Goal: Transaction & Acquisition: Book appointment/travel/reservation

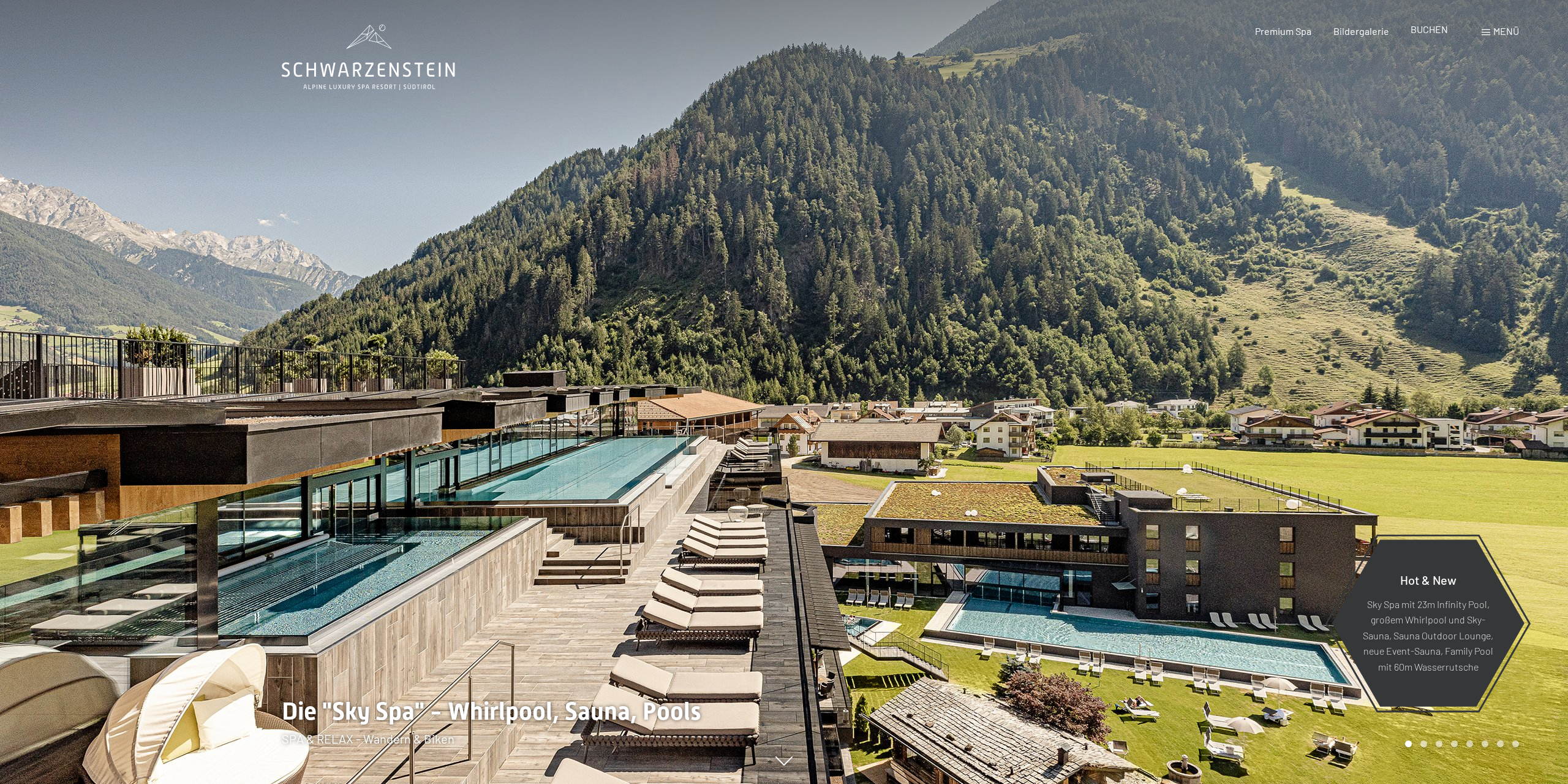
click at [1423, 36] on div "BUCHEN" at bounding box center [1428, 30] width 37 height 14
click at [1432, 28] on span "BUCHEN" at bounding box center [1428, 29] width 37 height 12
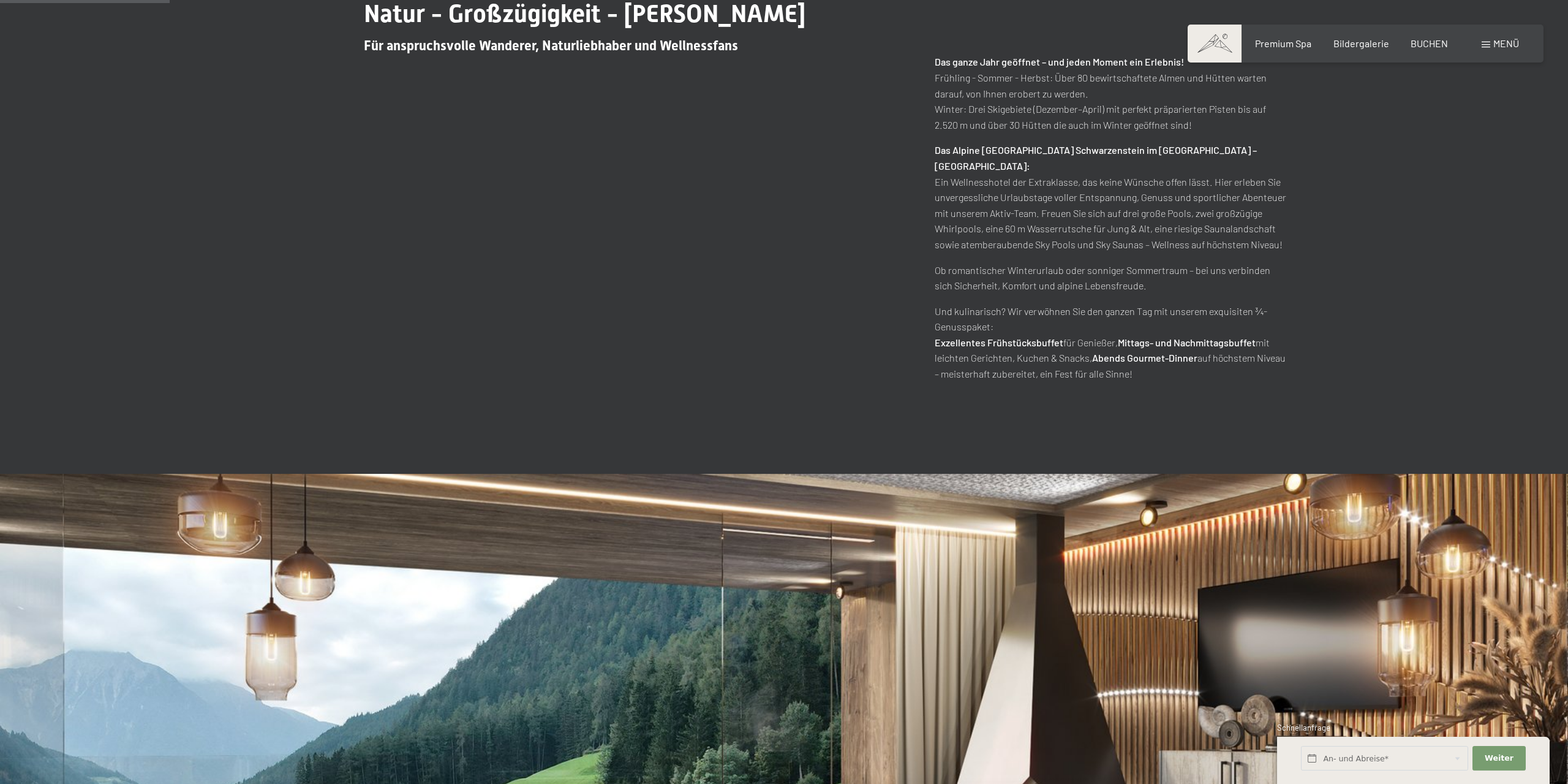
scroll to position [956, 0]
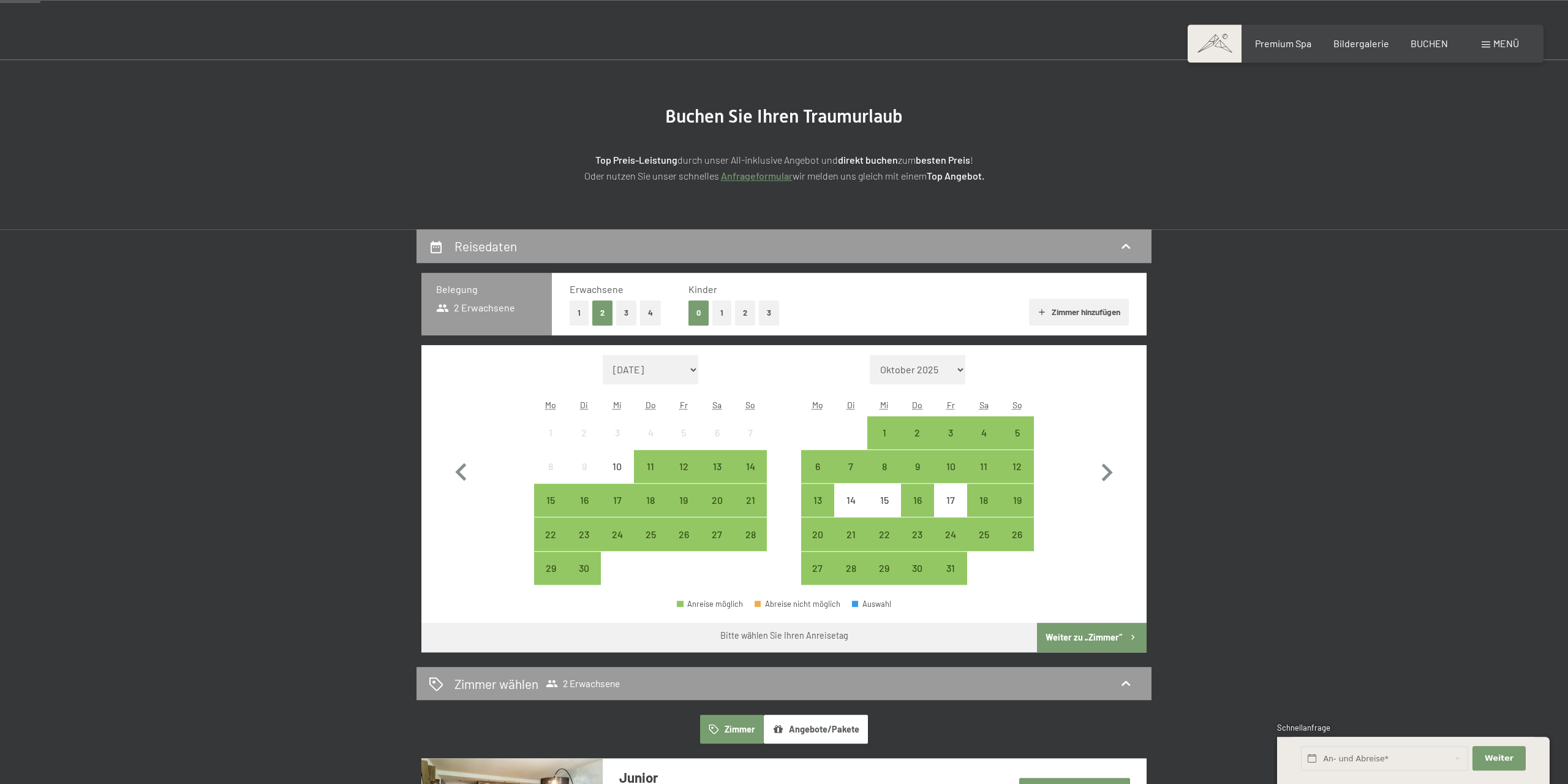
scroll to position [128, 0]
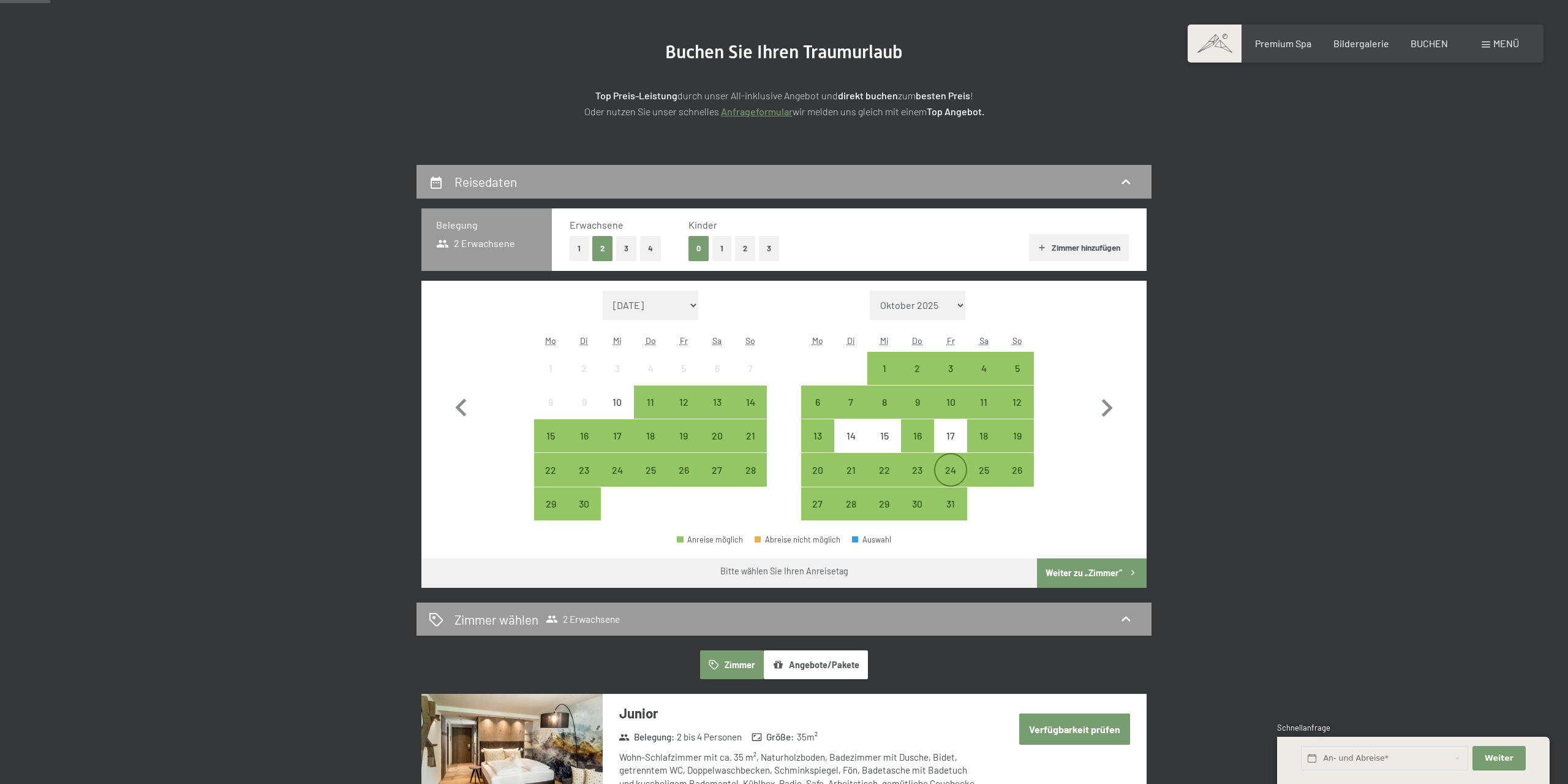
click at [943, 470] on div "24" at bounding box center [950, 480] width 30 height 31
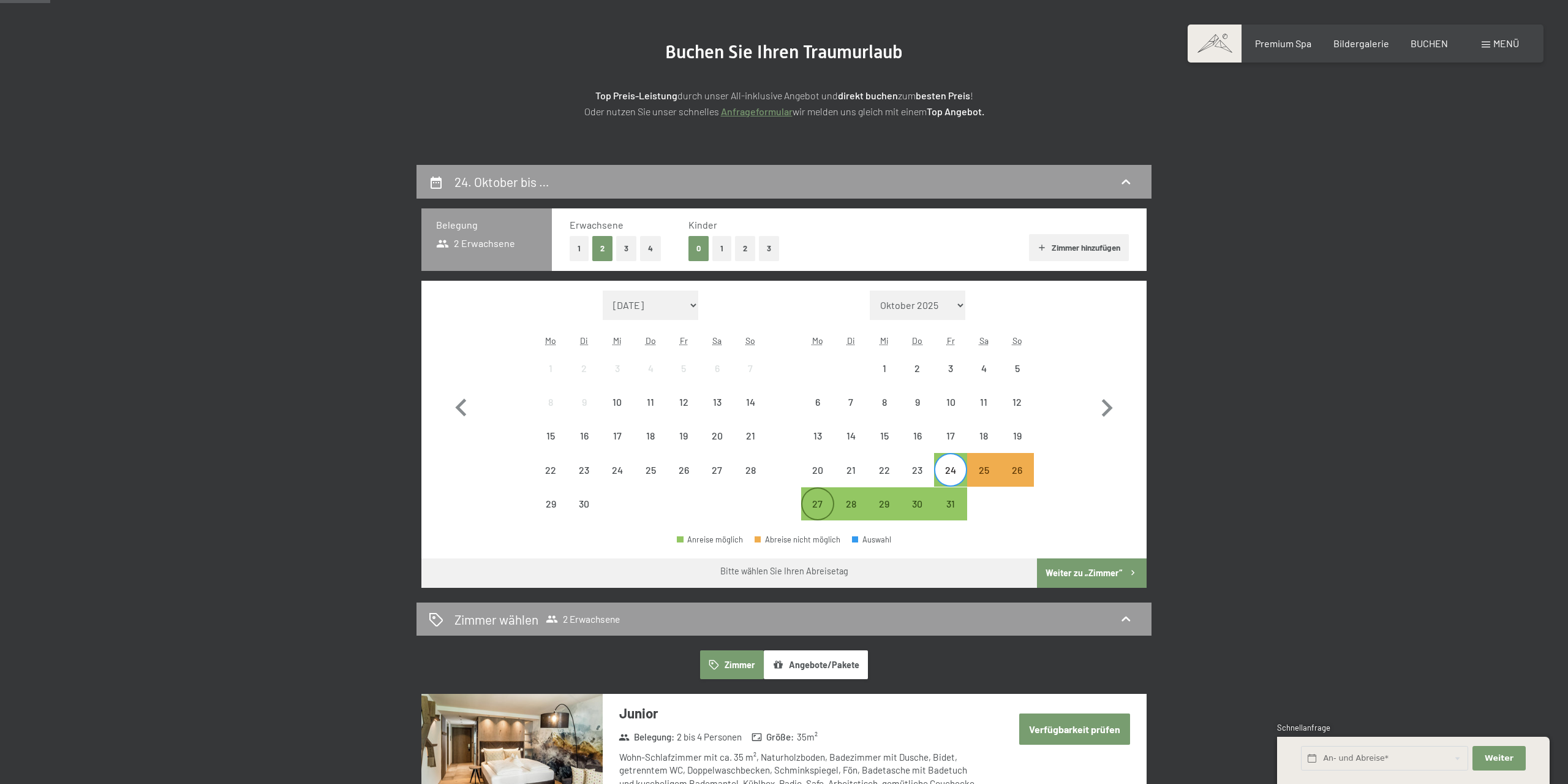
click at [810, 506] on div "27" at bounding box center [817, 513] width 30 height 31
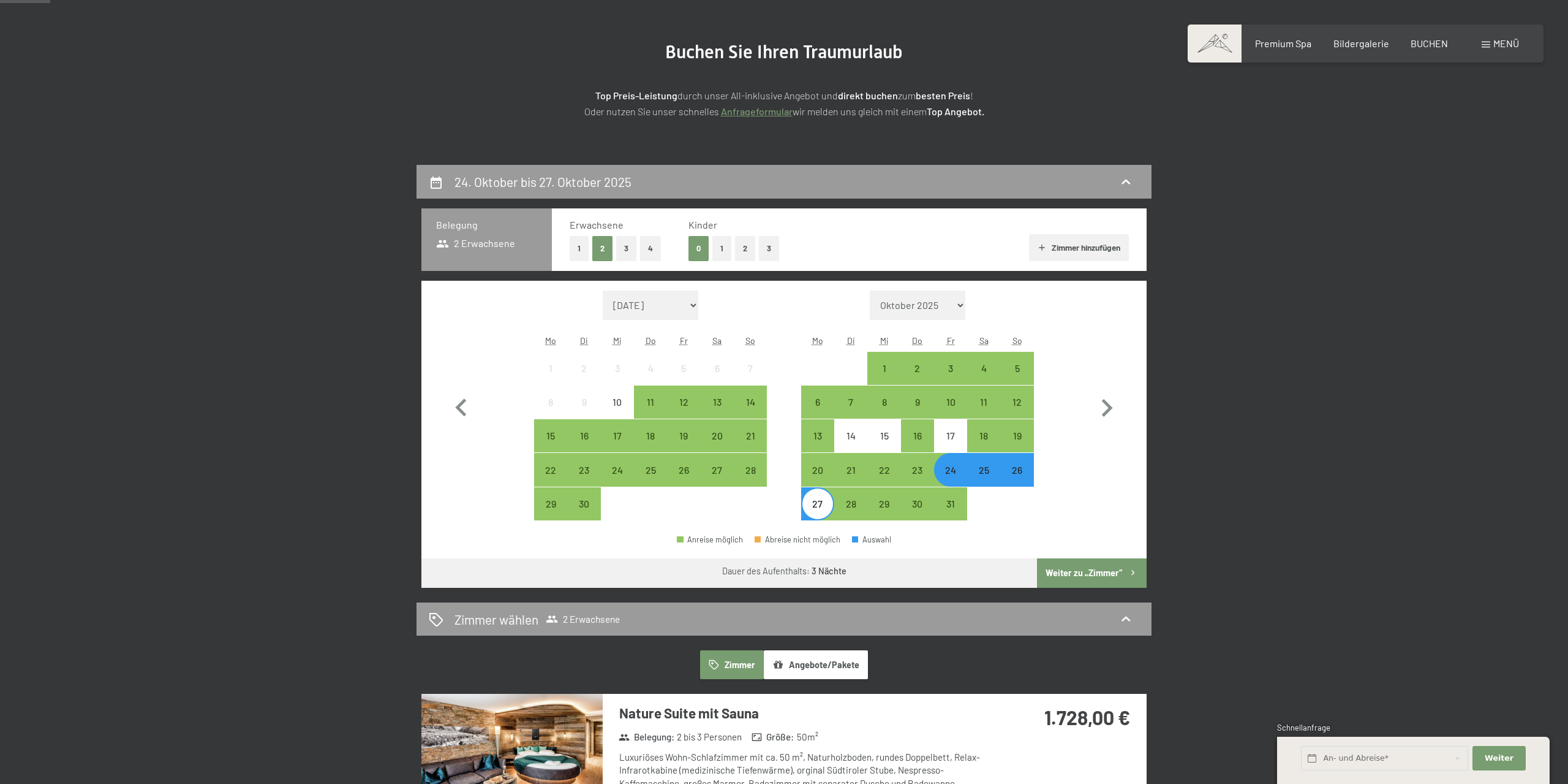
click at [950, 468] on div "24" at bounding box center [950, 480] width 30 height 31
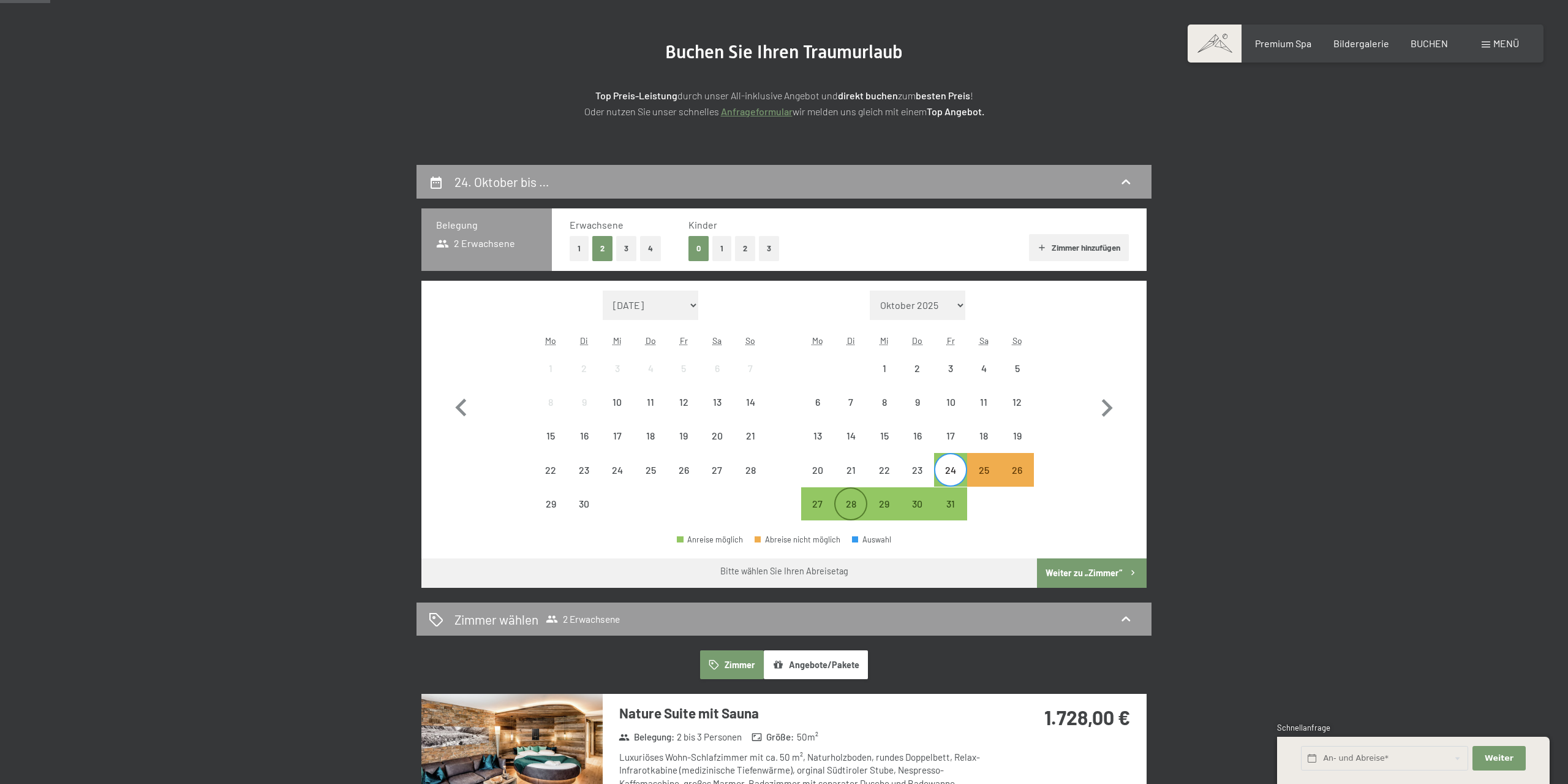
click at [845, 500] on div "28" at bounding box center [850, 513] width 30 height 31
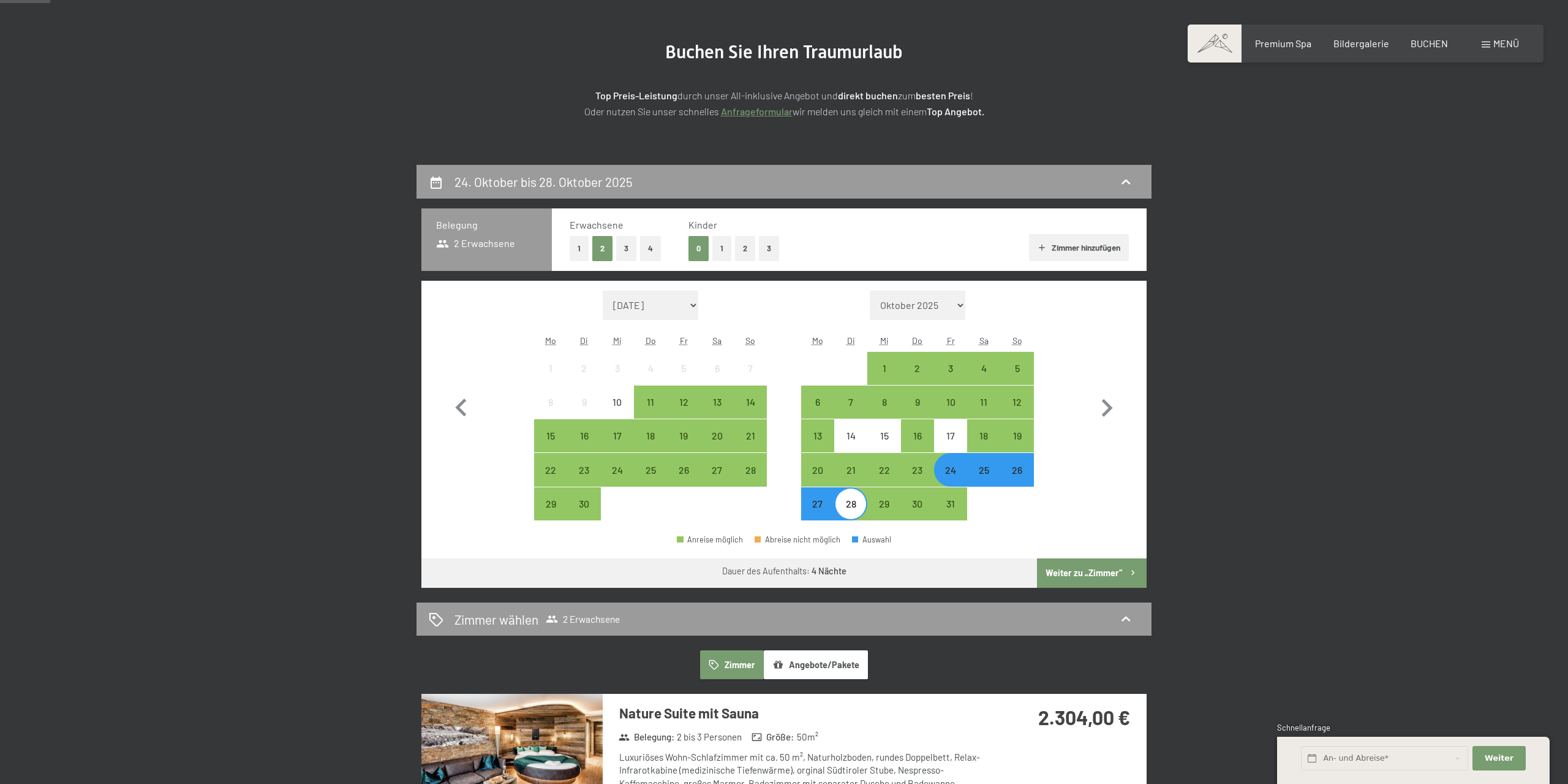
click at [1103, 573] on button "Weiter zu „Zimmer“" at bounding box center [1091, 573] width 110 height 30
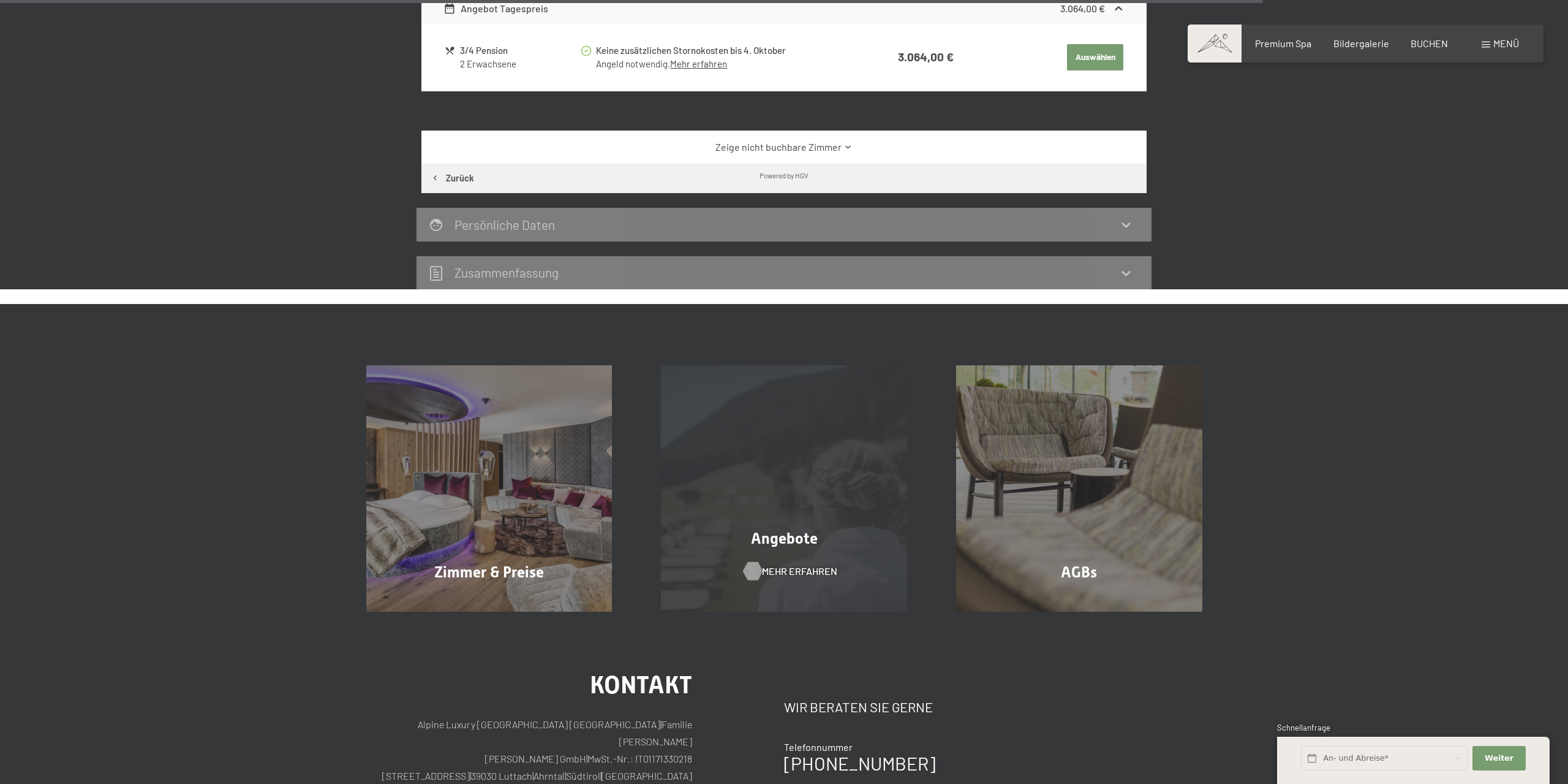
scroll to position [1684, 0]
click at [796, 536] on span "Angebote" at bounding box center [784, 537] width 67 height 18
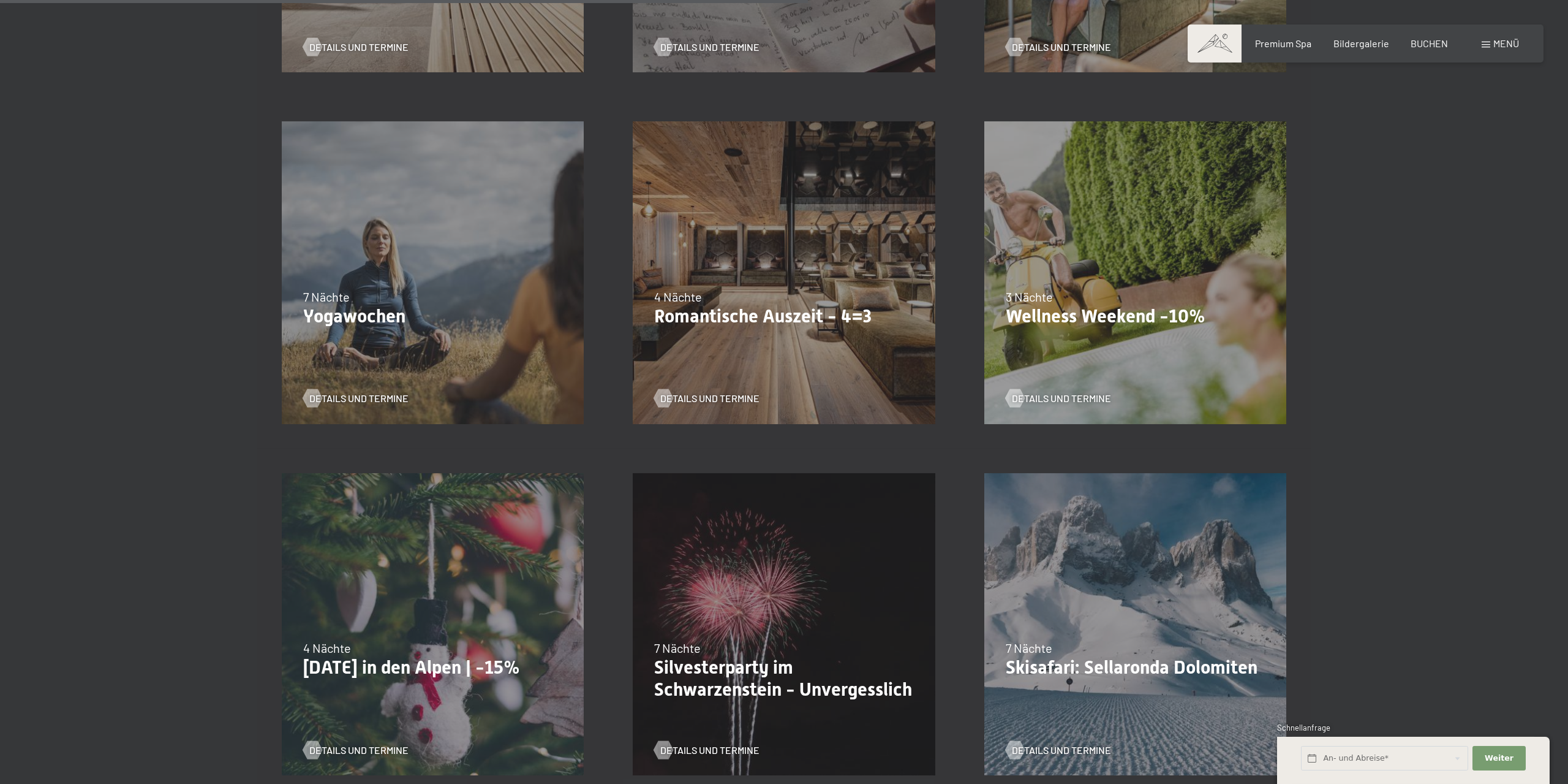
scroll to position [892, 0]
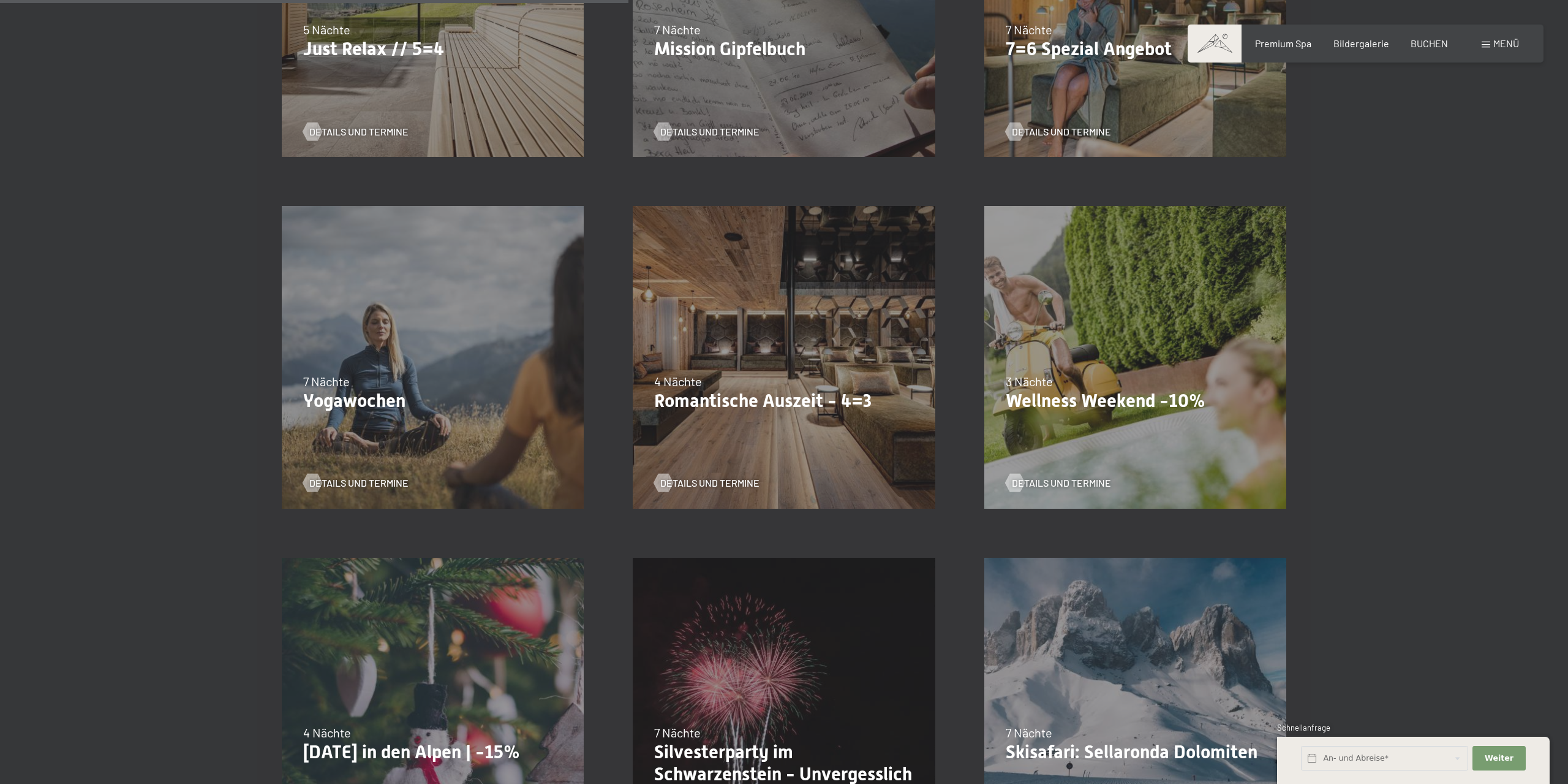
click at [754, 326] on div "09.11.–05.12.2025 08.12.–19.12.2025 11.01.–23.01.2026 08.03.–27.03.2026 29.03.–…" at bounding box center [784, 357] width 351 height 351
click at [737, 483] on span "Details und Termine" at bounding box center [722, 483] width 99 height 14
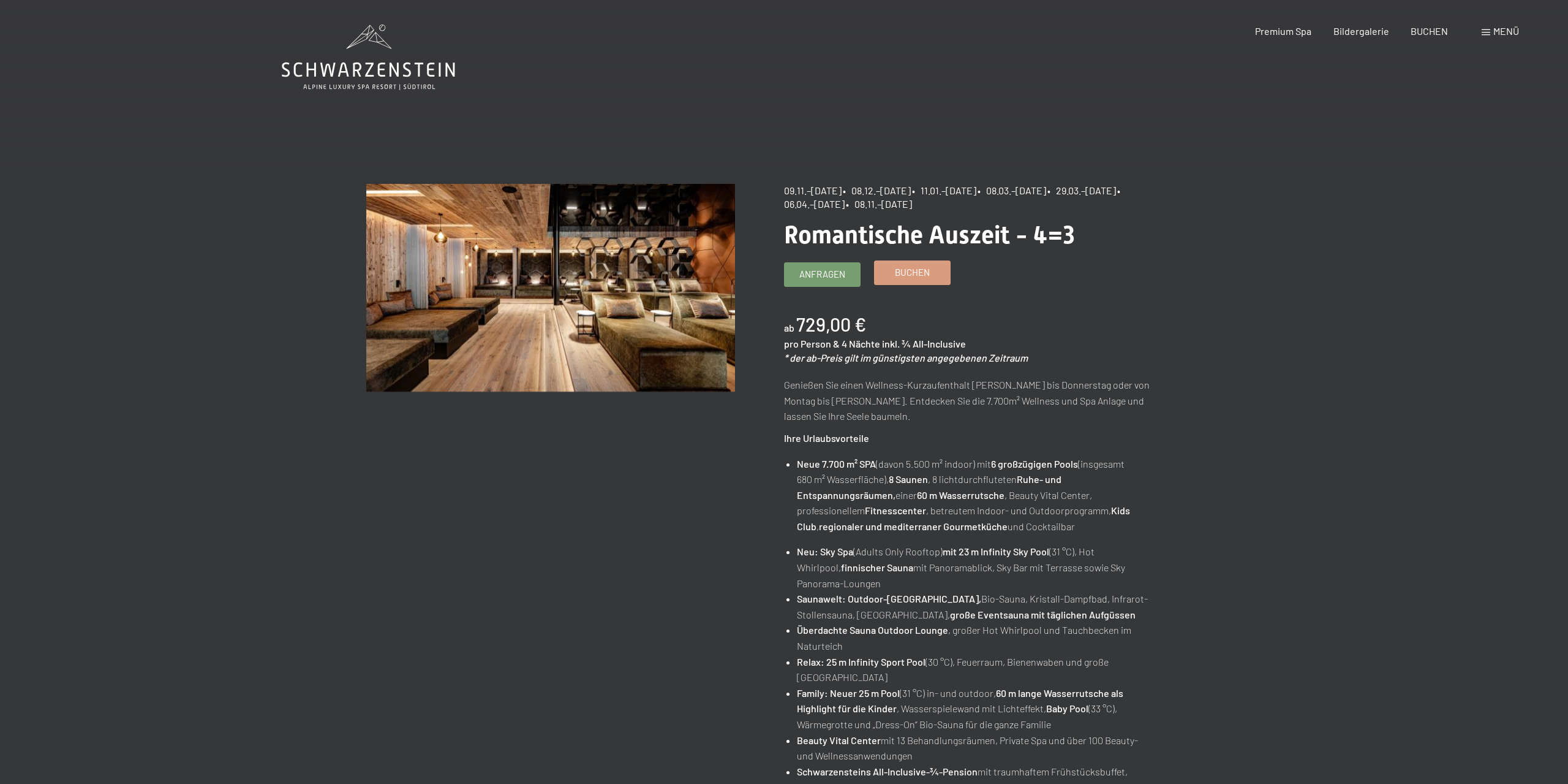
click at [930, 284] on link "Buchen" at bounding box center [912, 272] width 76 height 23
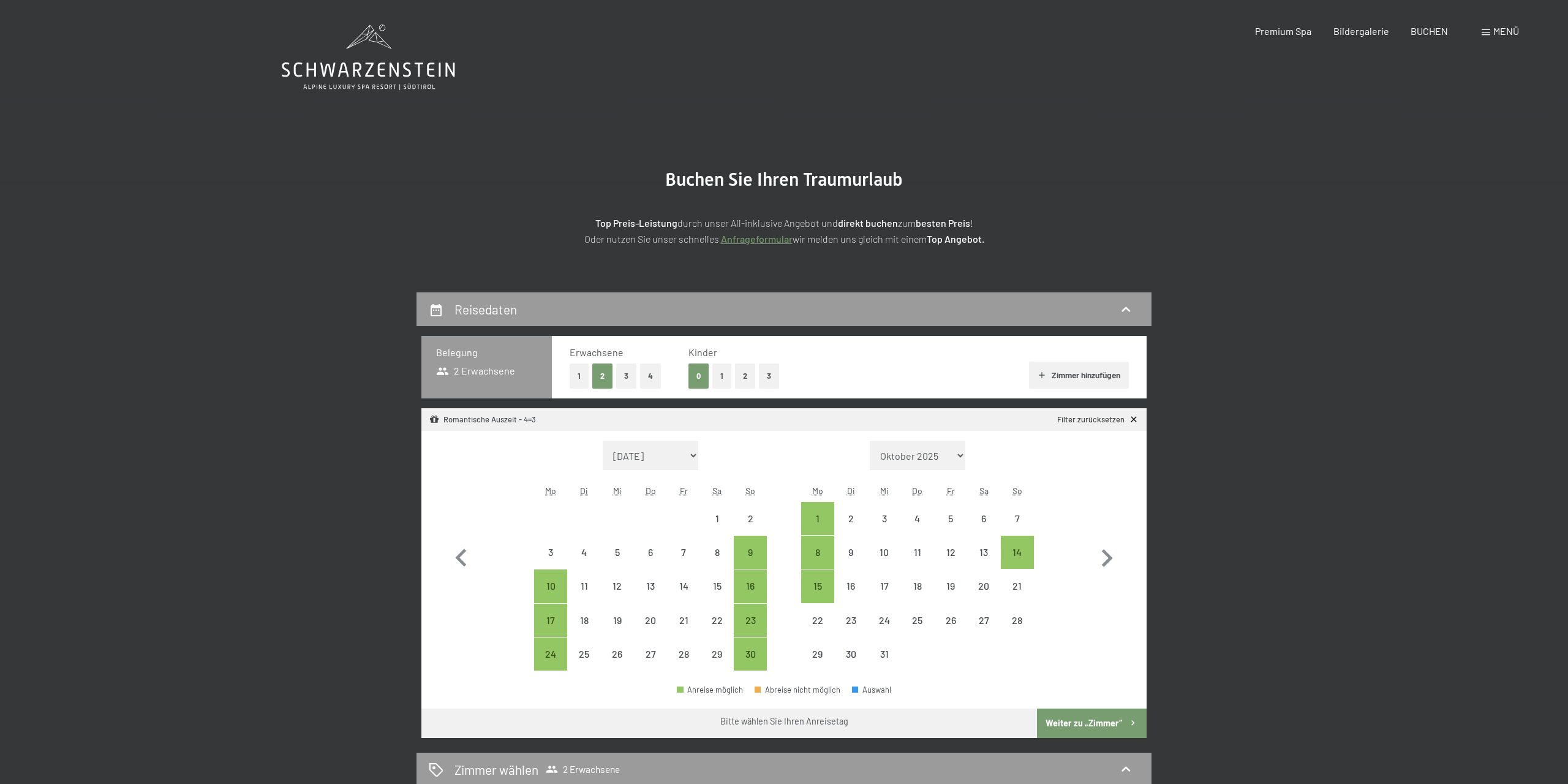
select select "2025-11-01"
select select "2025-12-01"
click at [748, 546] on div "9" at bounding box center [749, 552] width 30 height 31
select select "2025-11-01"
select select "2025-12-01"
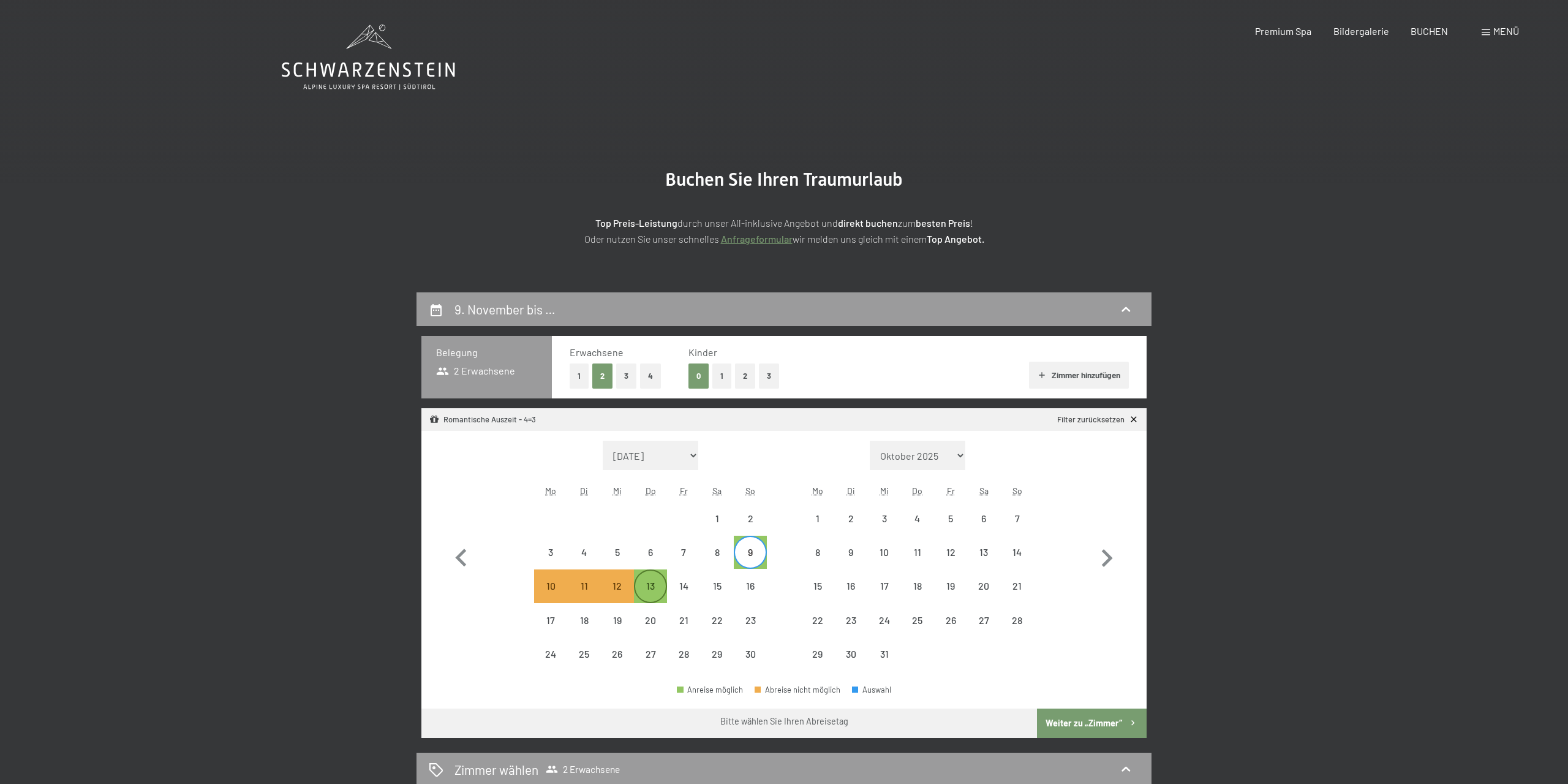
click at [655, 587] on div "13" at bounding box center [650, 595] width 30 height 31
select select "2025-11-01"
select select "2025-12-01"
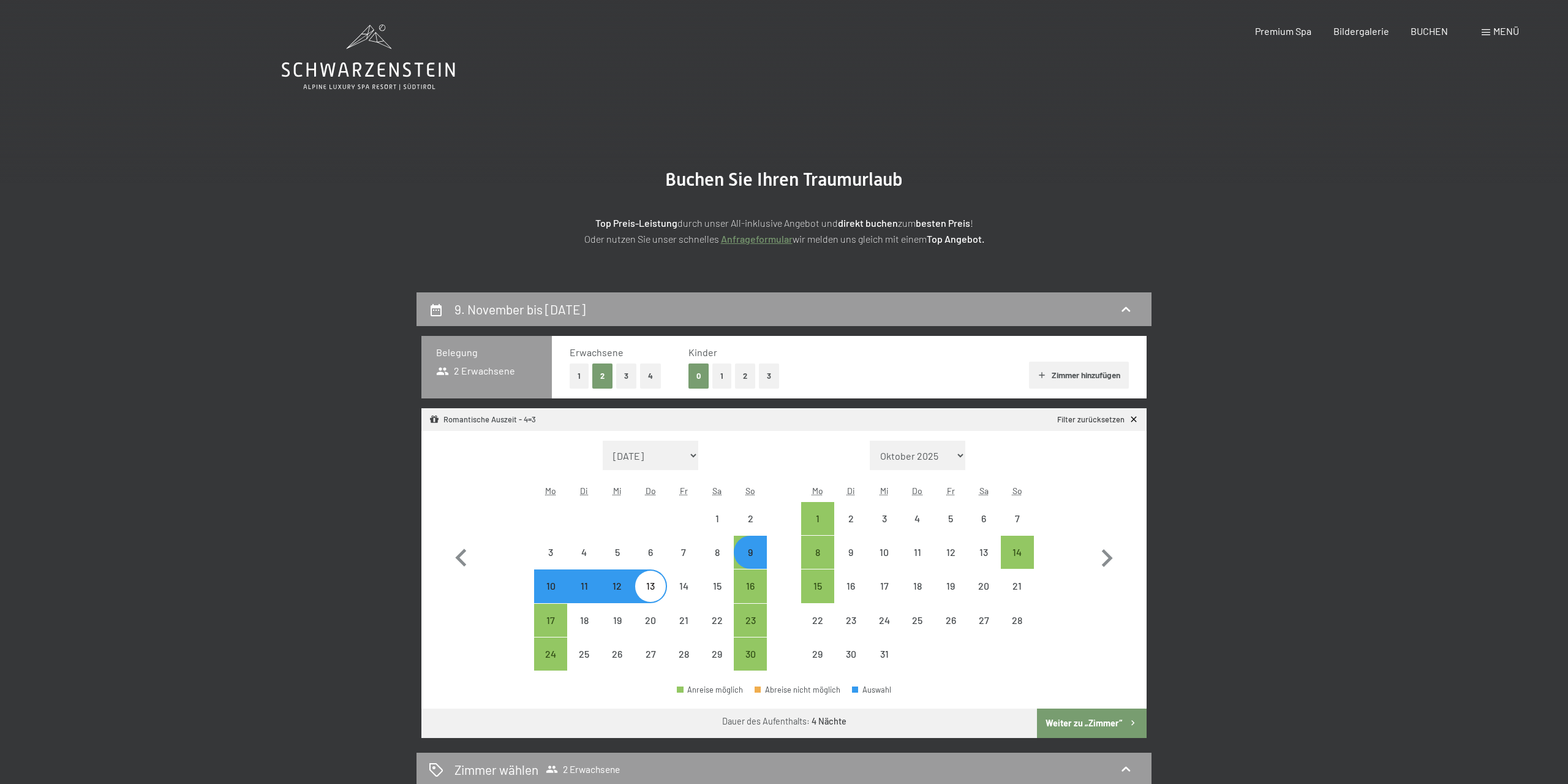
select select "2025-11-01"
select select "2025-12-01"
click at [1124, 721] on button "Weiter zu „Zimmer“" at bounding box center [1091, 723] width 110 height 30
select select "2025-11-01"
select select "2025-12-01"
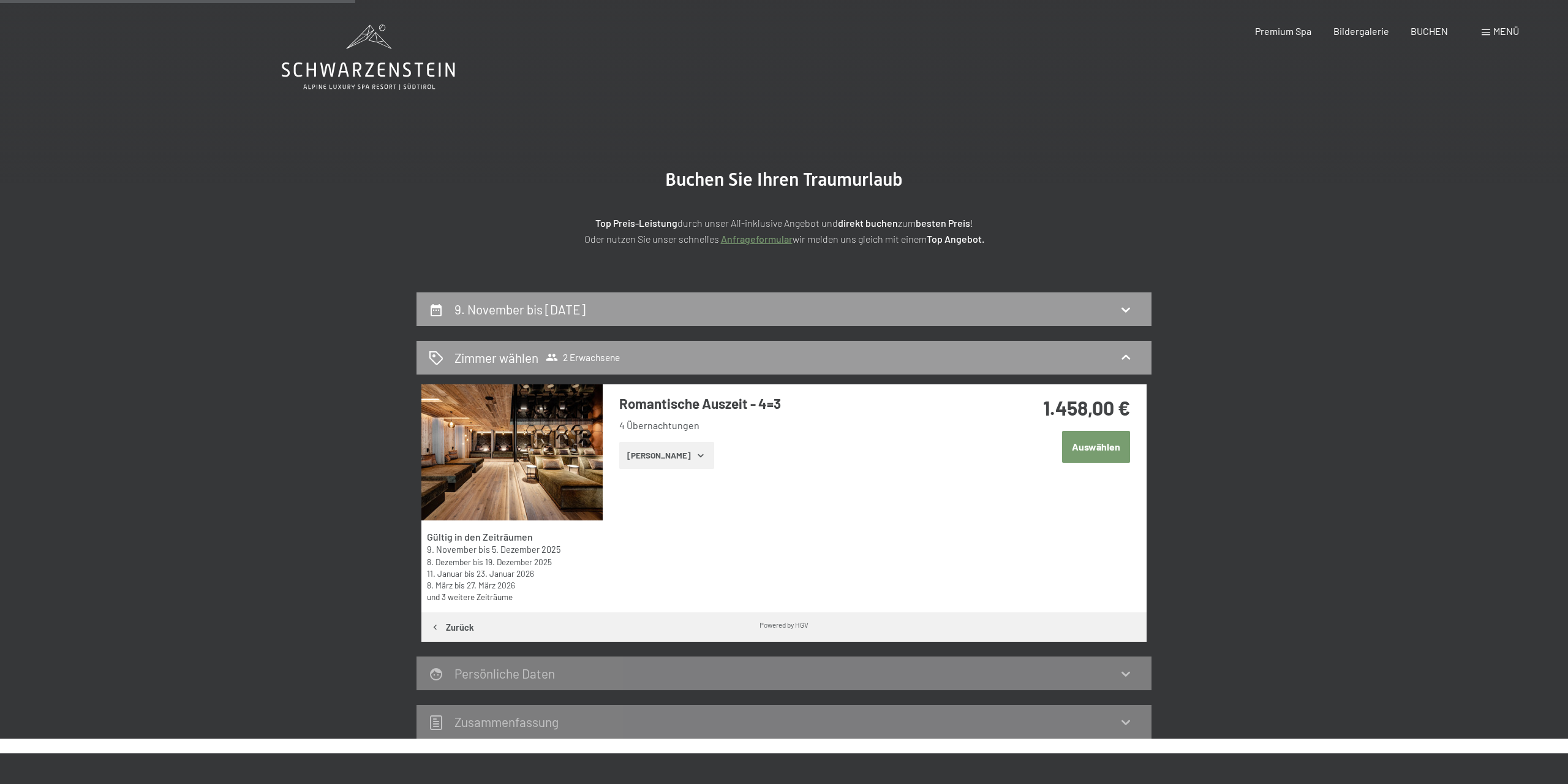
scroll to position [283, 0]
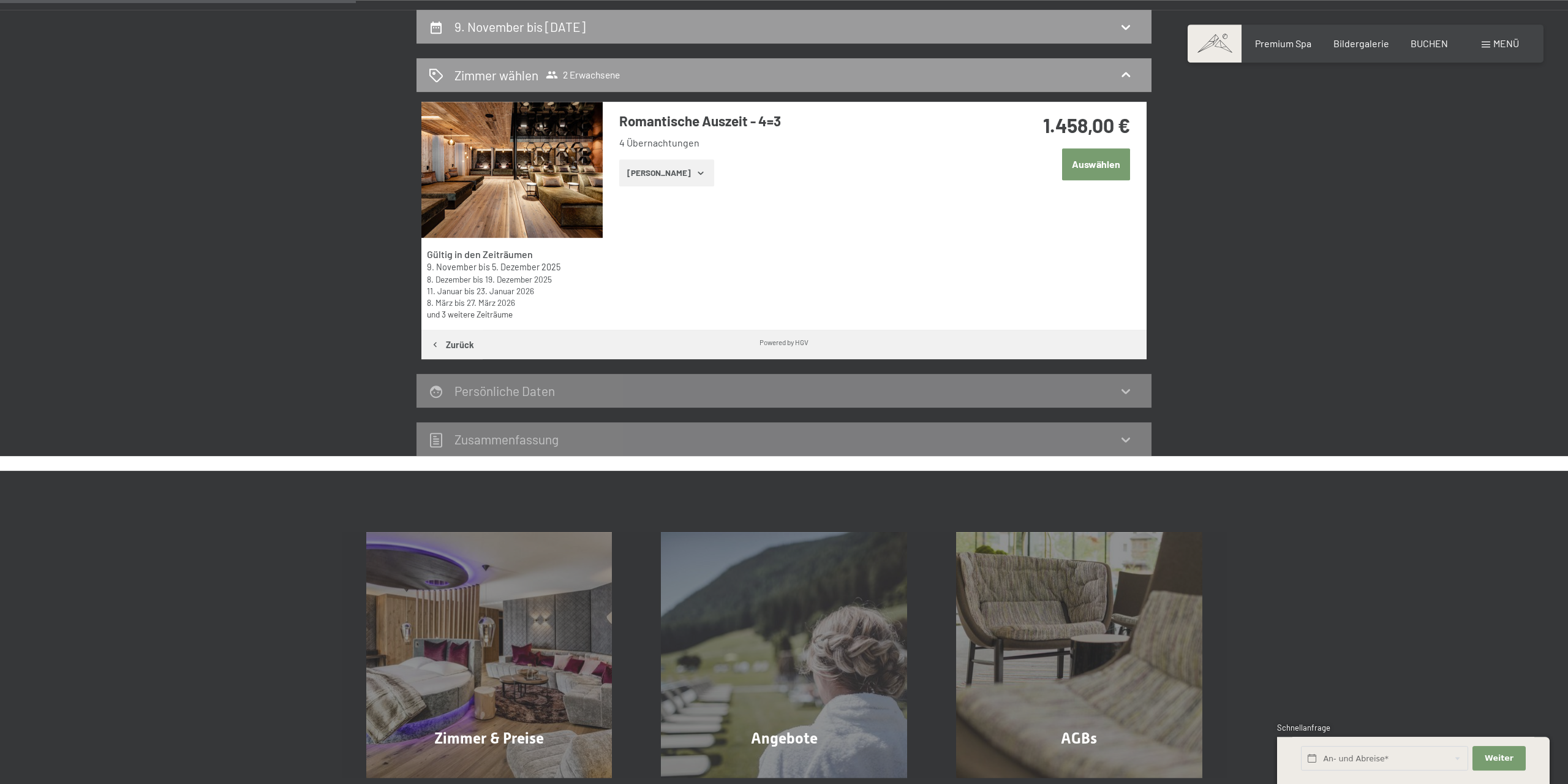
click at [662, 174] on button "Zeige Zimmer" at bounding box center [666, 172] width 95 height 27
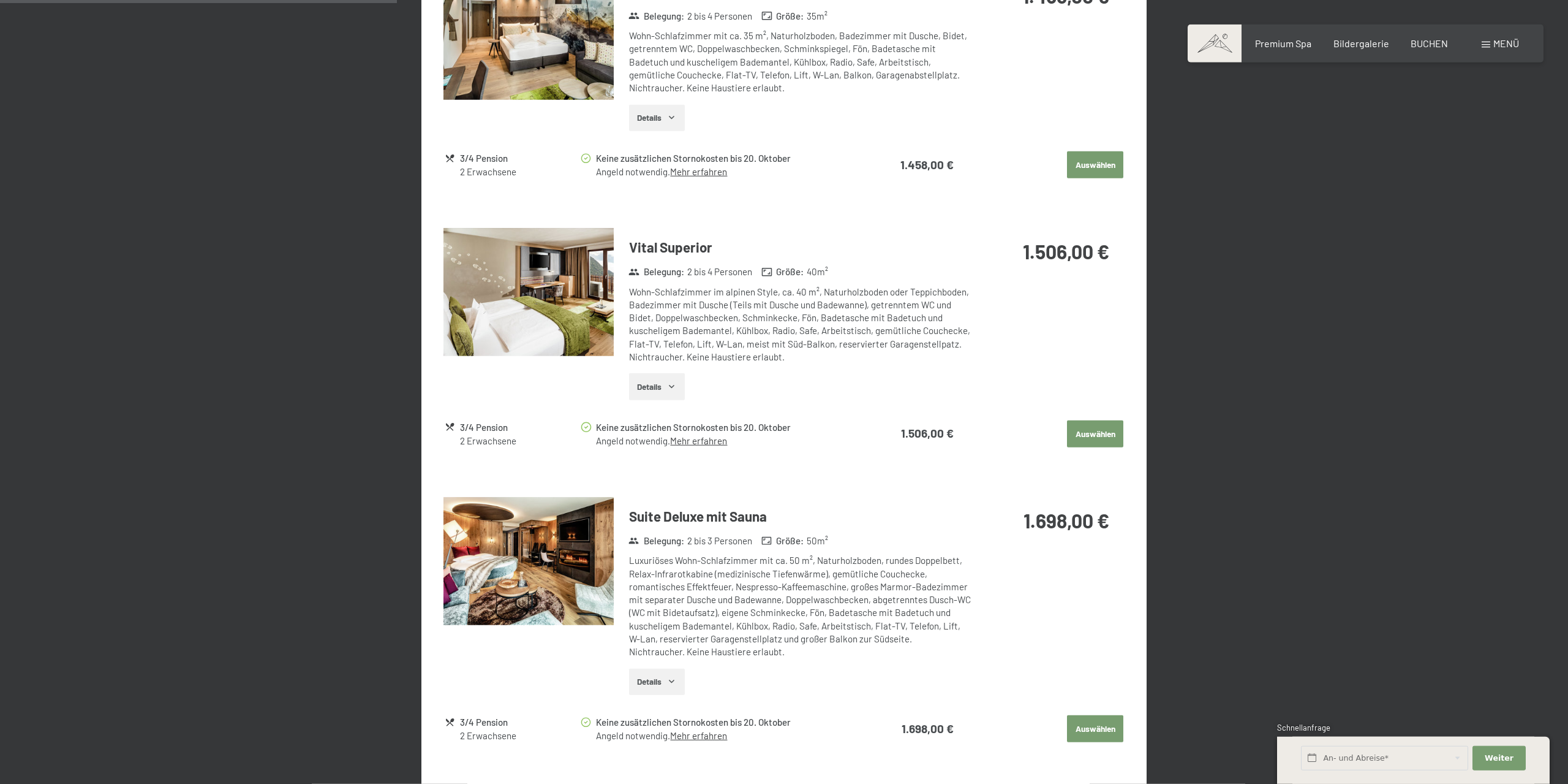
scroll to position [729, 0]
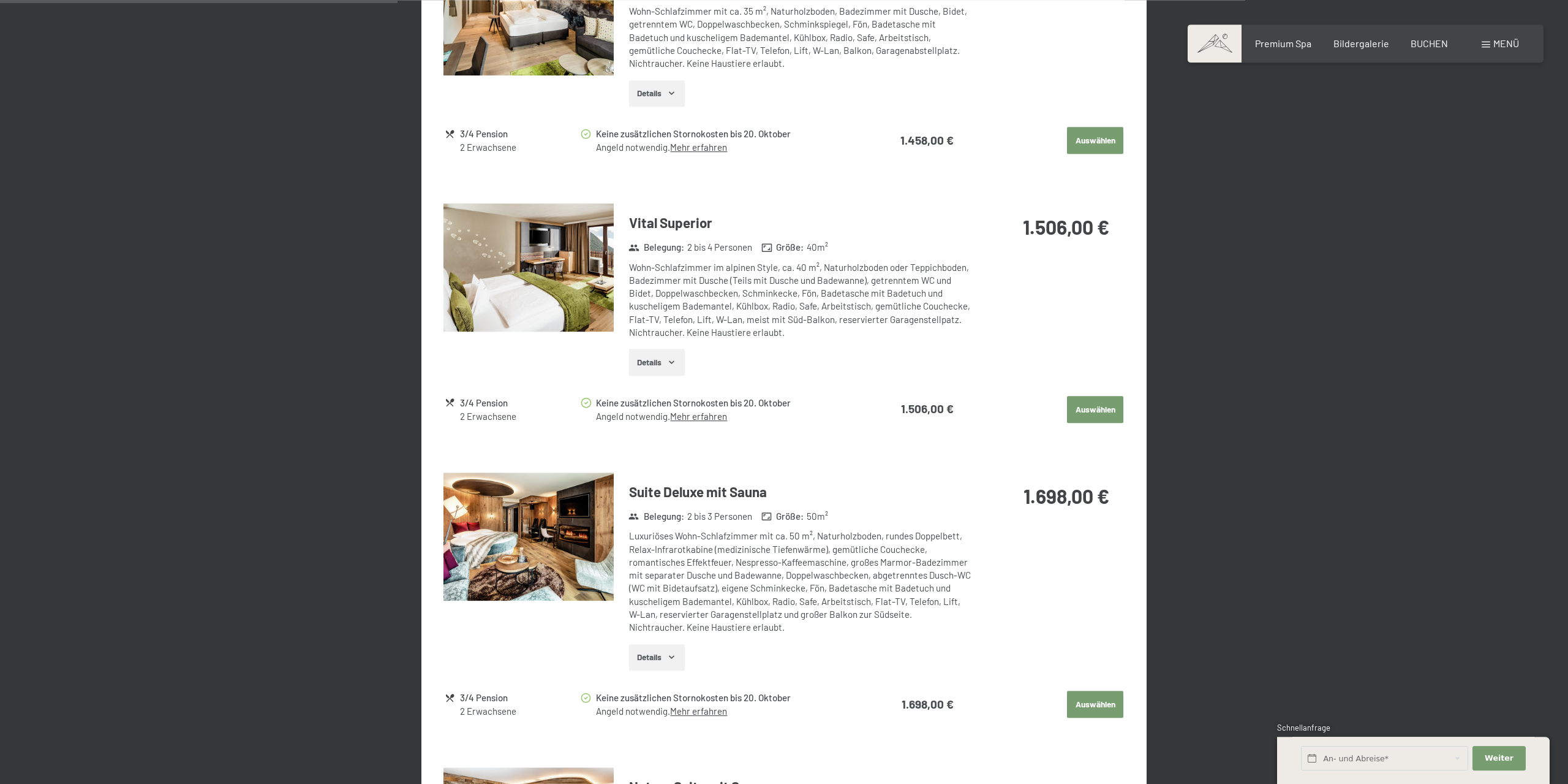
click at [530, 525] on img at bounding box center [529, 536] width 170 height 129
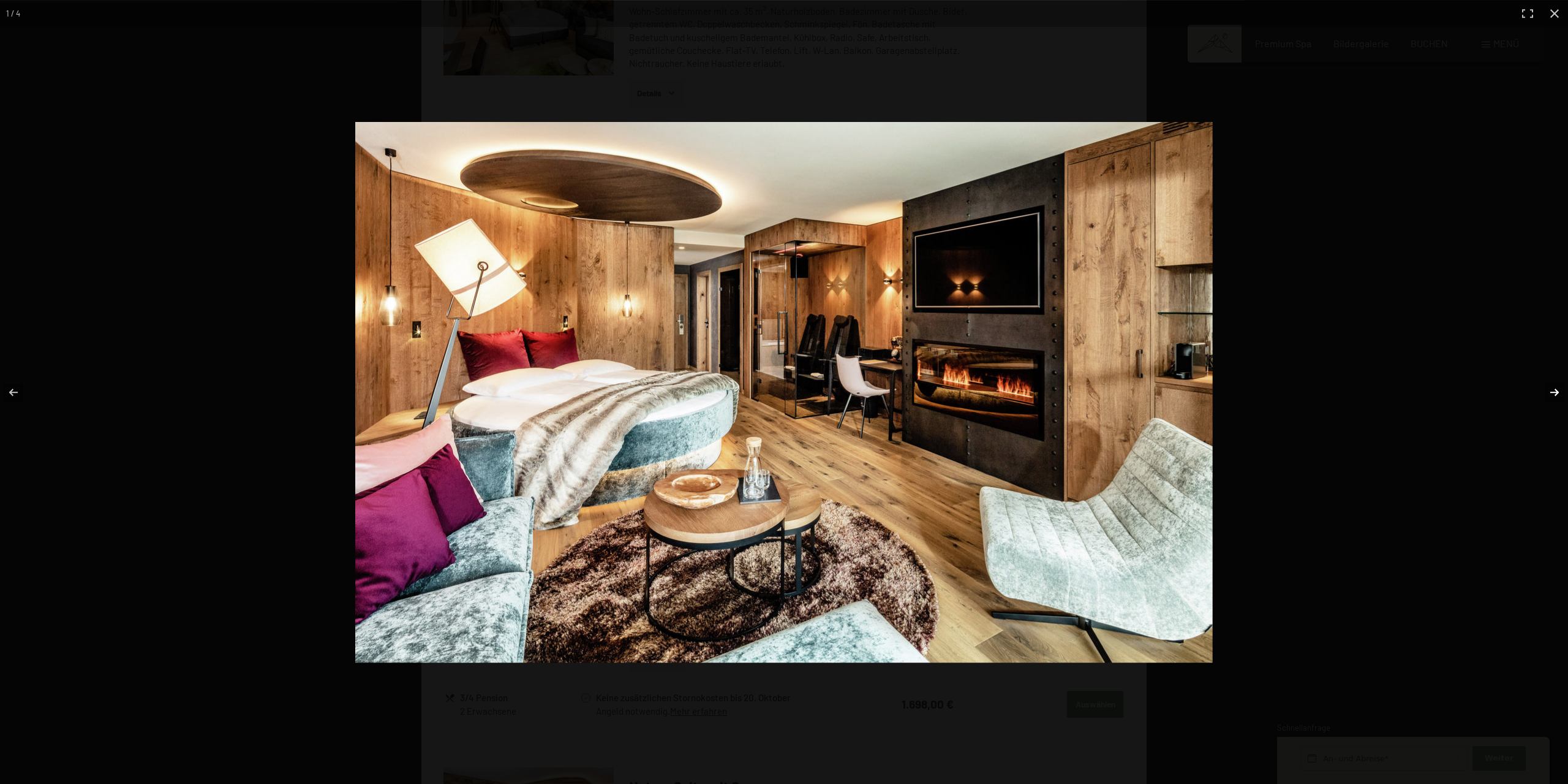
click at [1556, 390] on button "button" at bounding box center [1546, 392] width 43 height 61
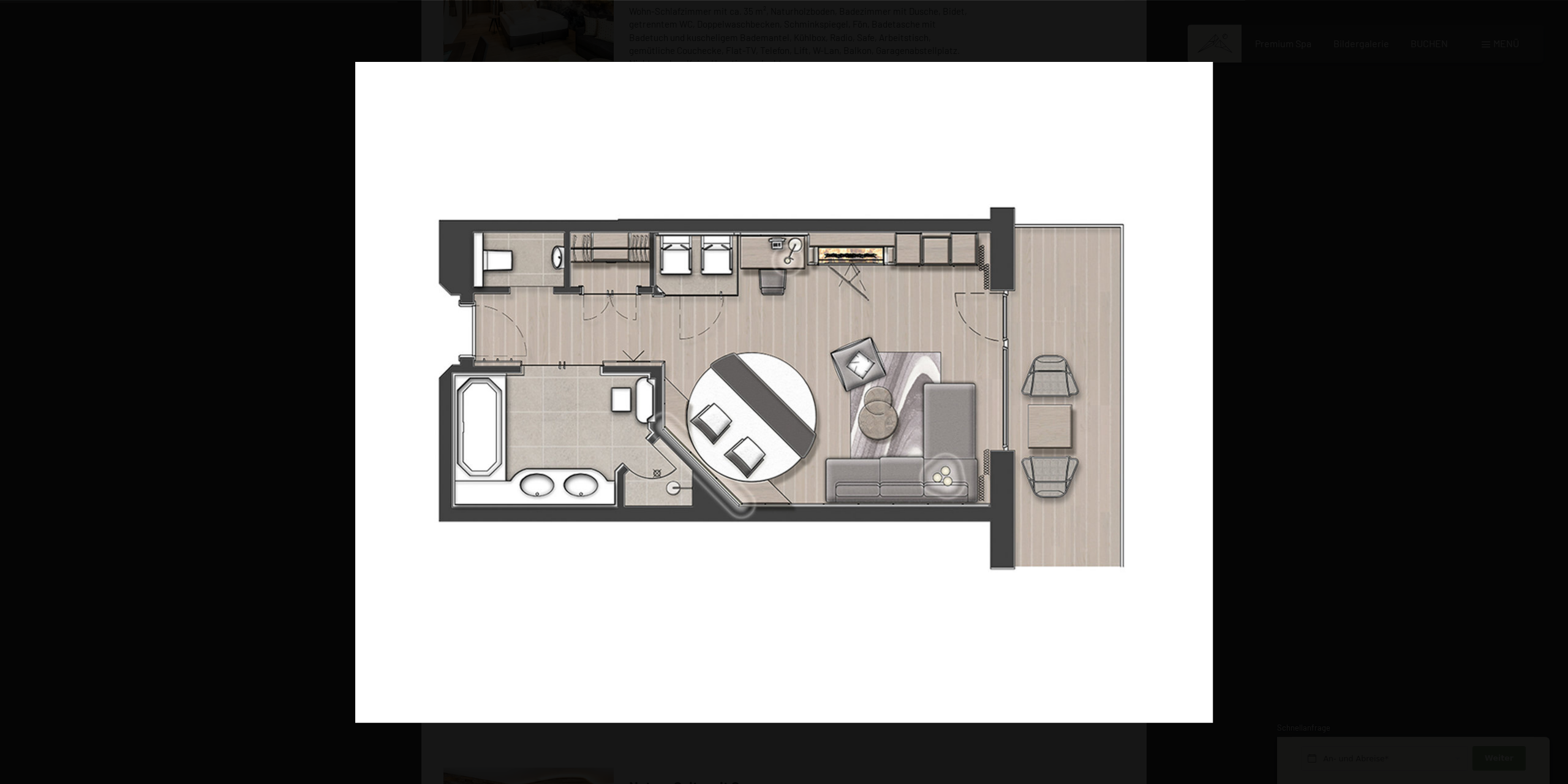
click at [1555, 390] on button "button" at bounding box center [1546, 392] width 43 height 61
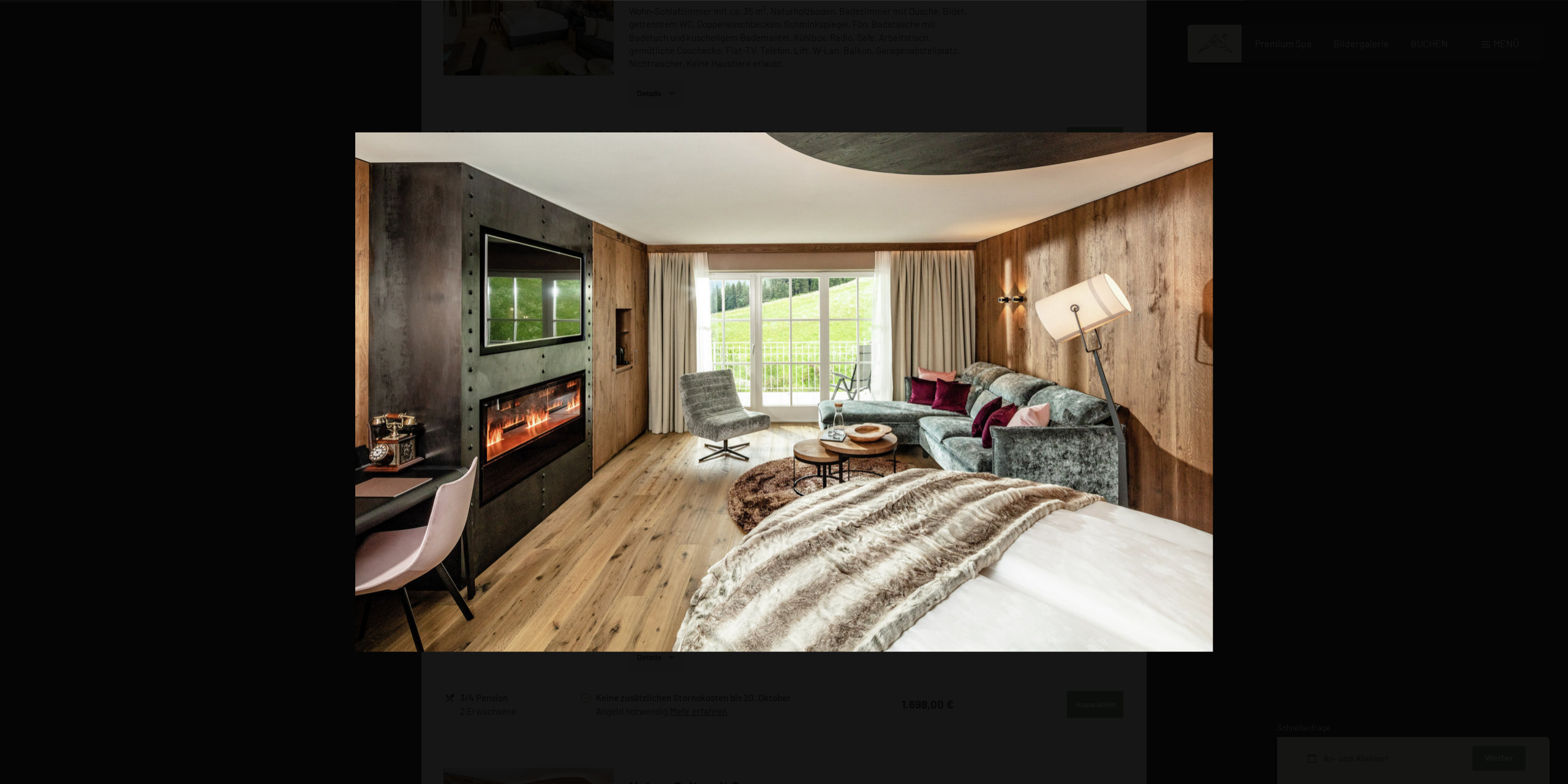
click at [1555, 390] on button "button" at bounding box center [1546, 392] width 43 height 61
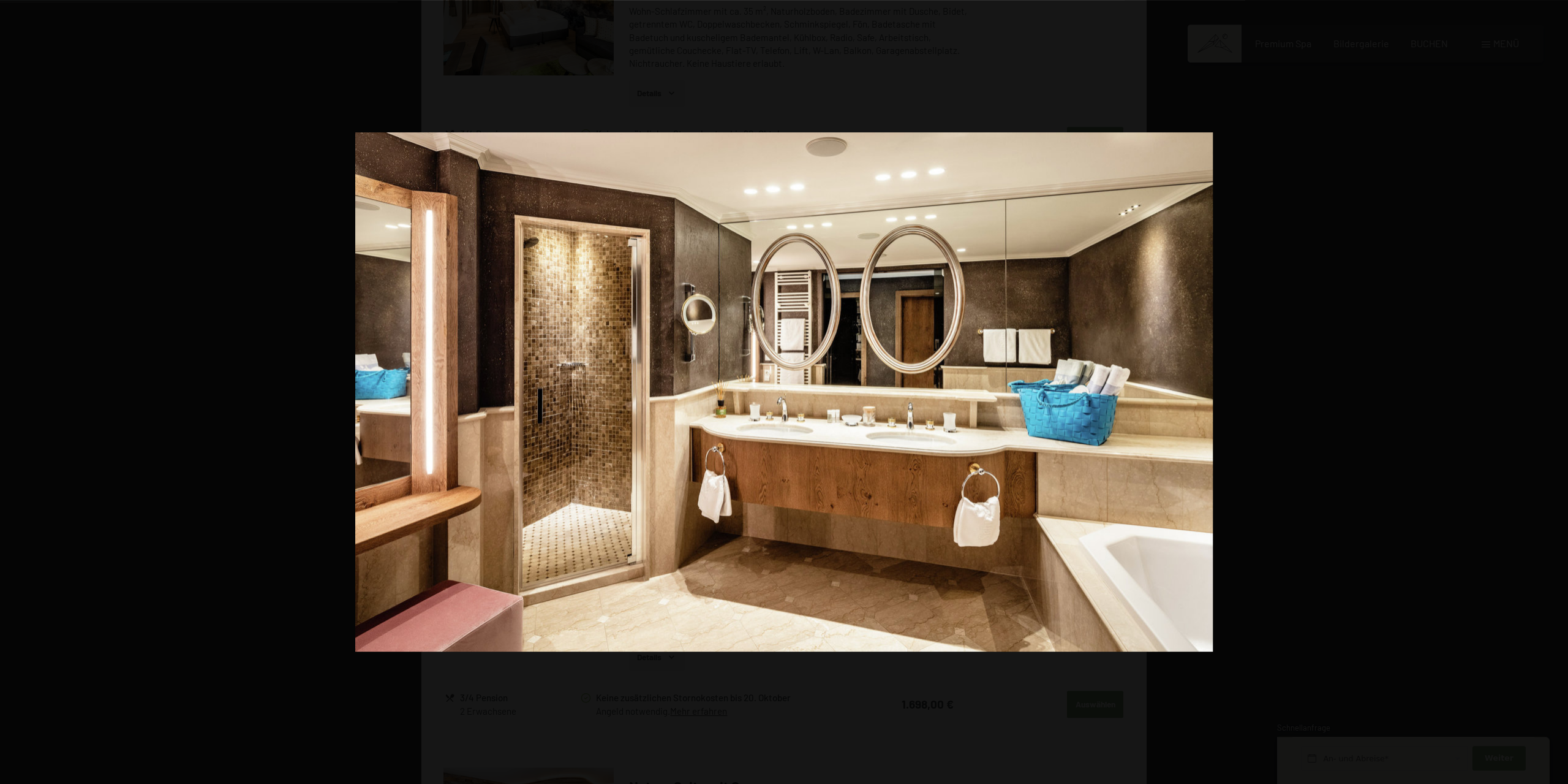
click at [1555, 390] on button "button" at bounding box center [1546, 392] width 43 height 61
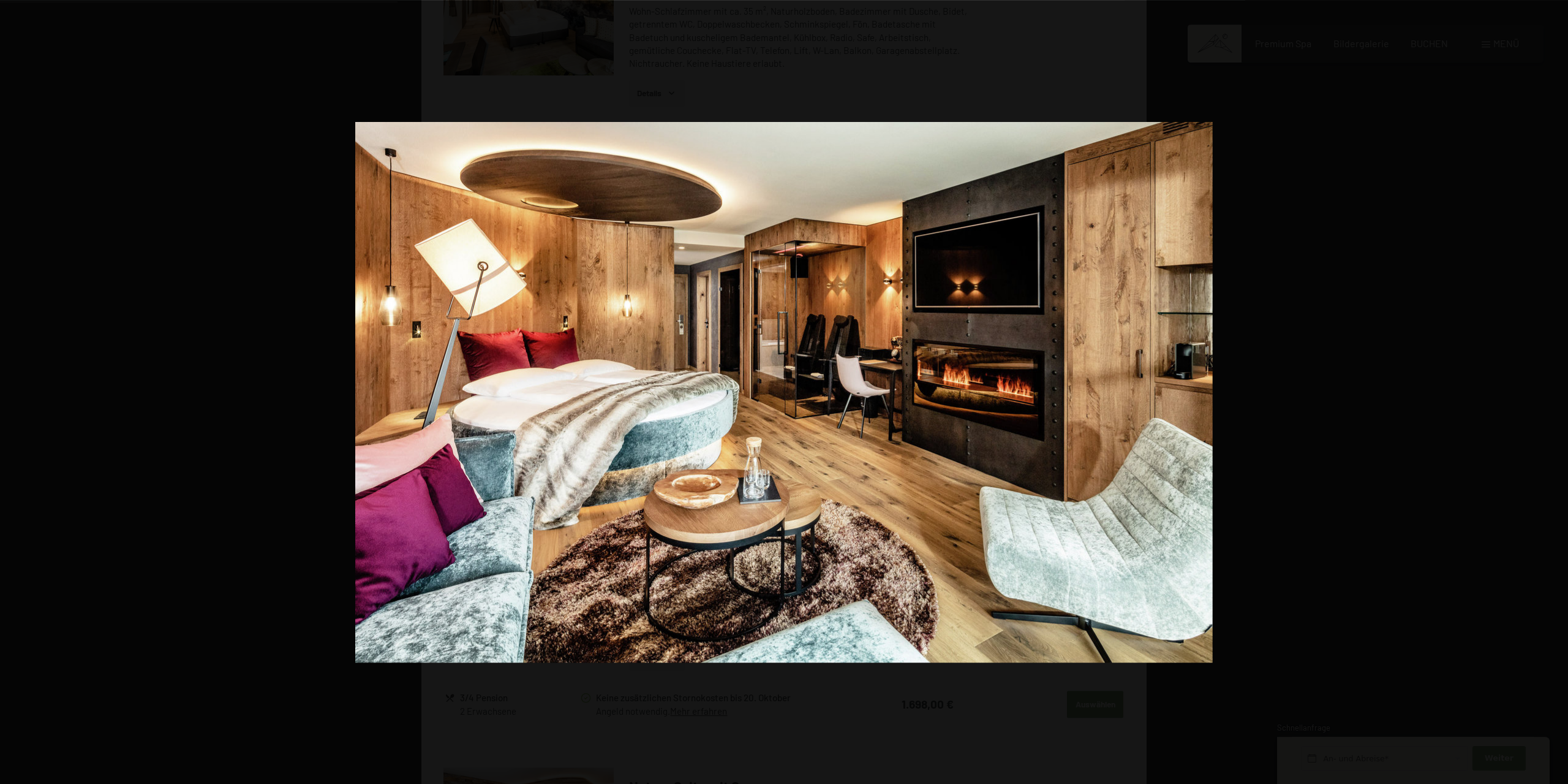
click at [1555, 390] on button "button" at bounding box center [1546, 392] width 43 height 61
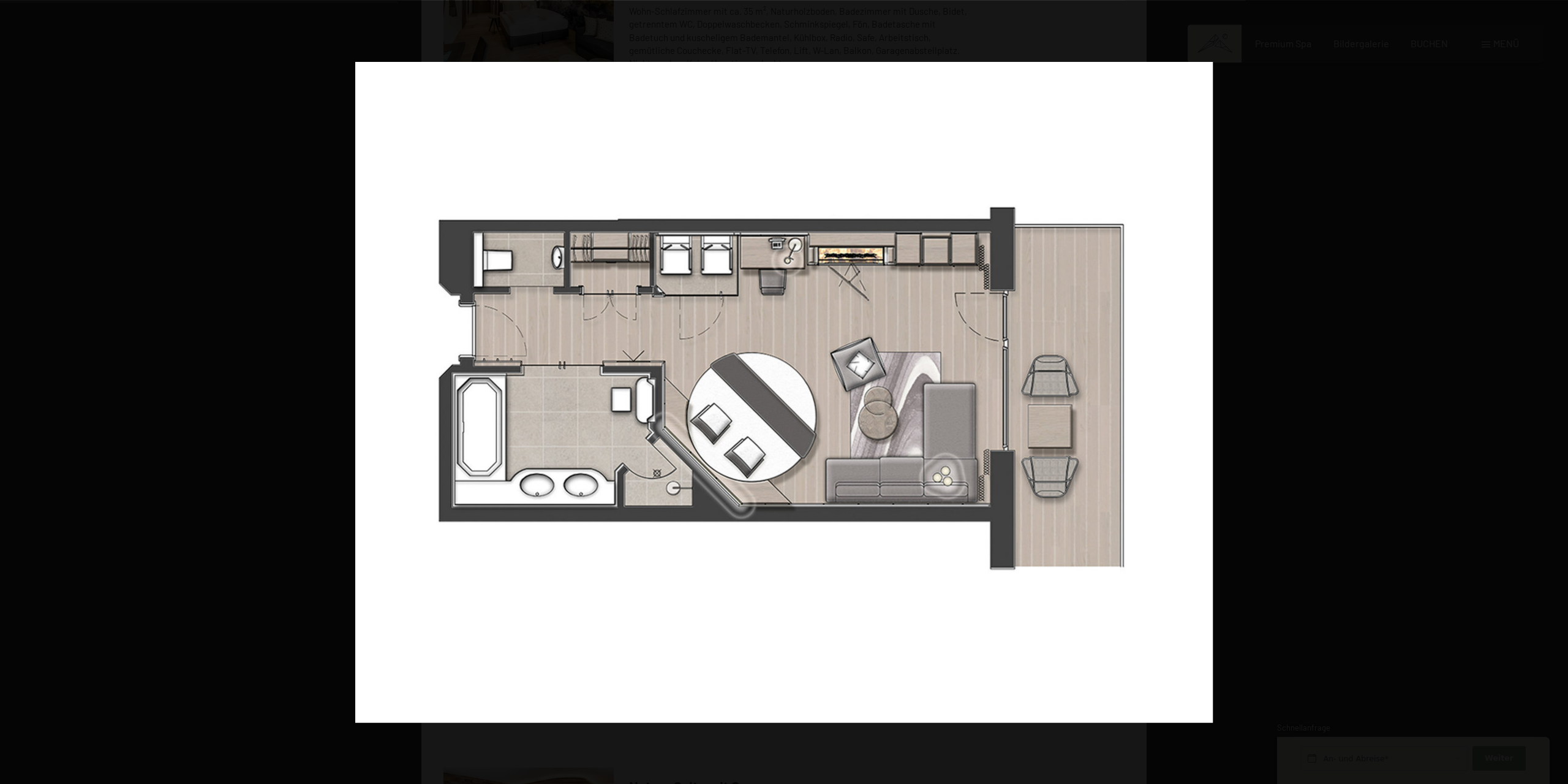
click at [1555, 390] on button "button" at bounding box center [1546, 392] width 43 height 61
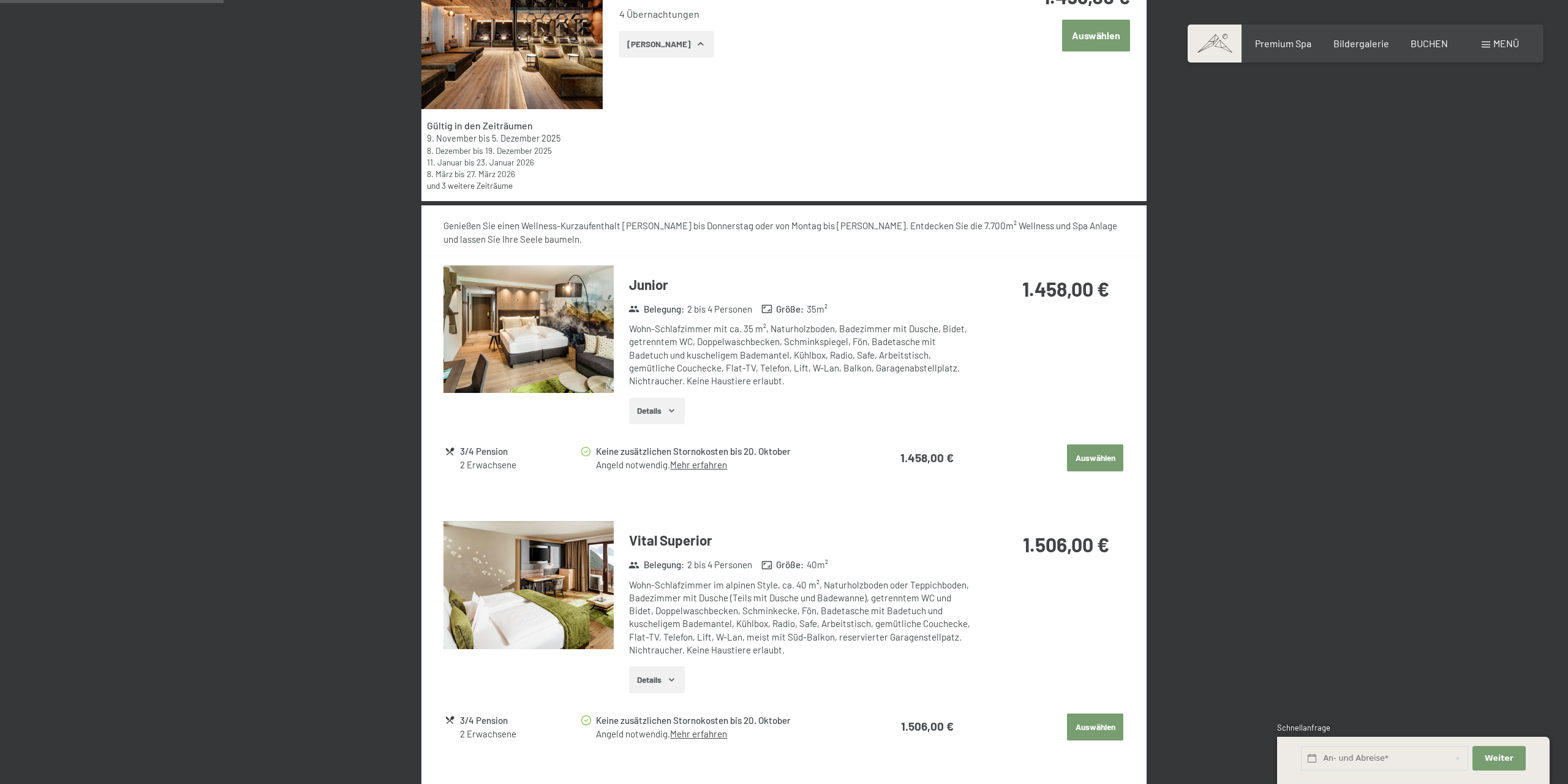
scroll to position [410, 0]
click at [517, 374] on img at bounding box center [529, 330] width 170 height 129
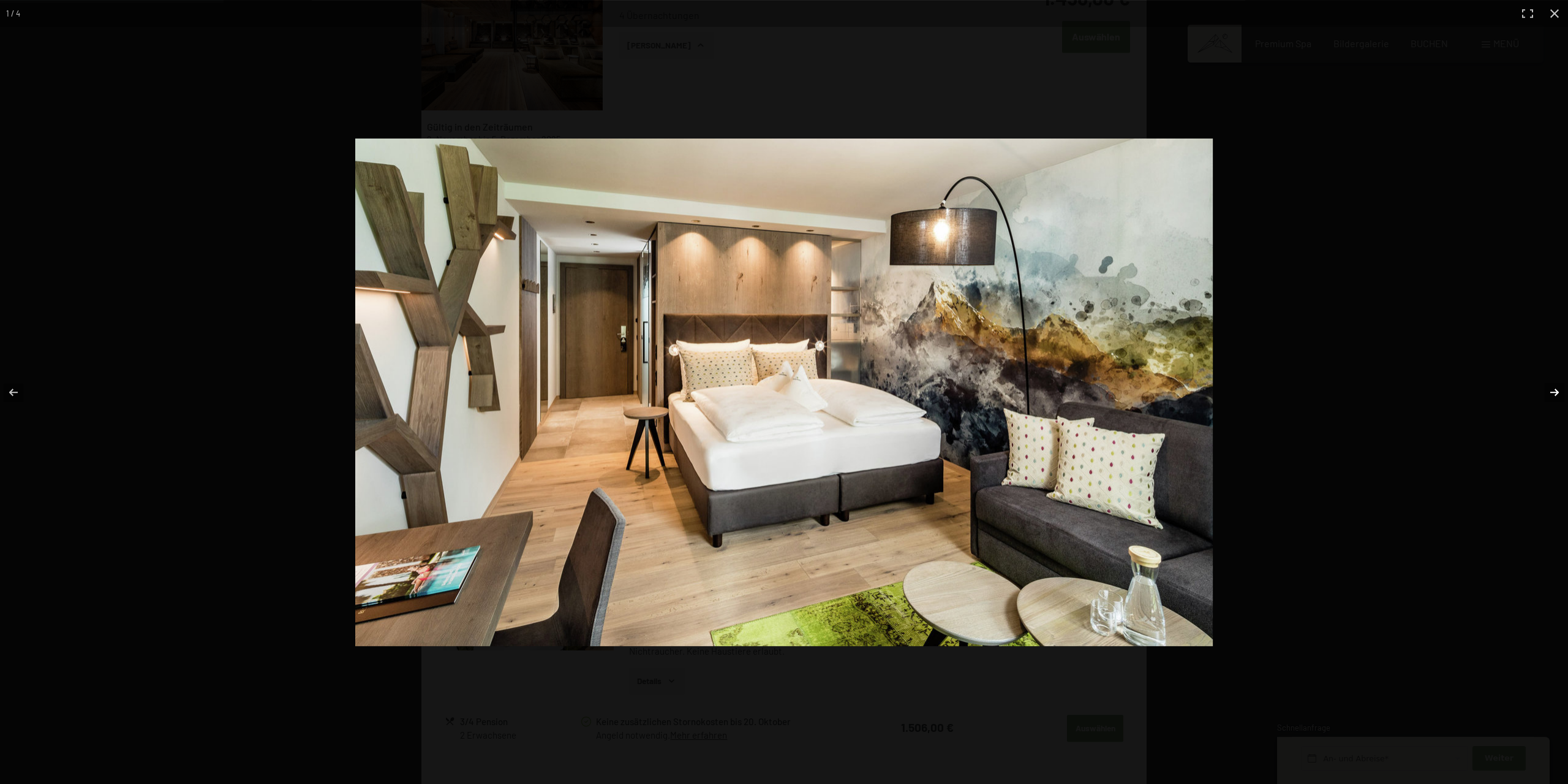
click at [1555, 392] on button "button" at bounding box center [1546, 392] width 43 height 61
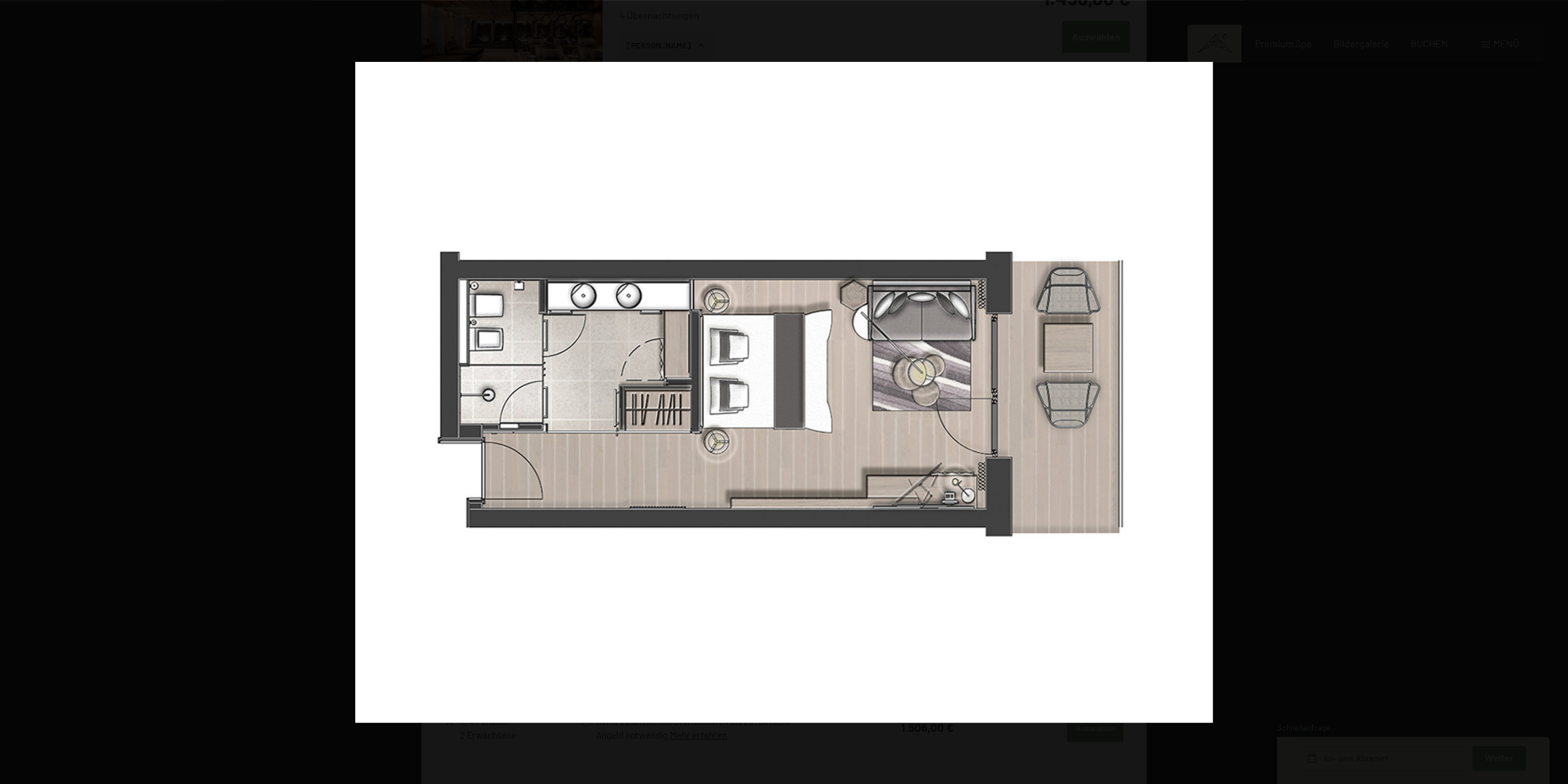
click at [1555, 392] on button "button" at bounding box center [1546, 392] width 43 height 61
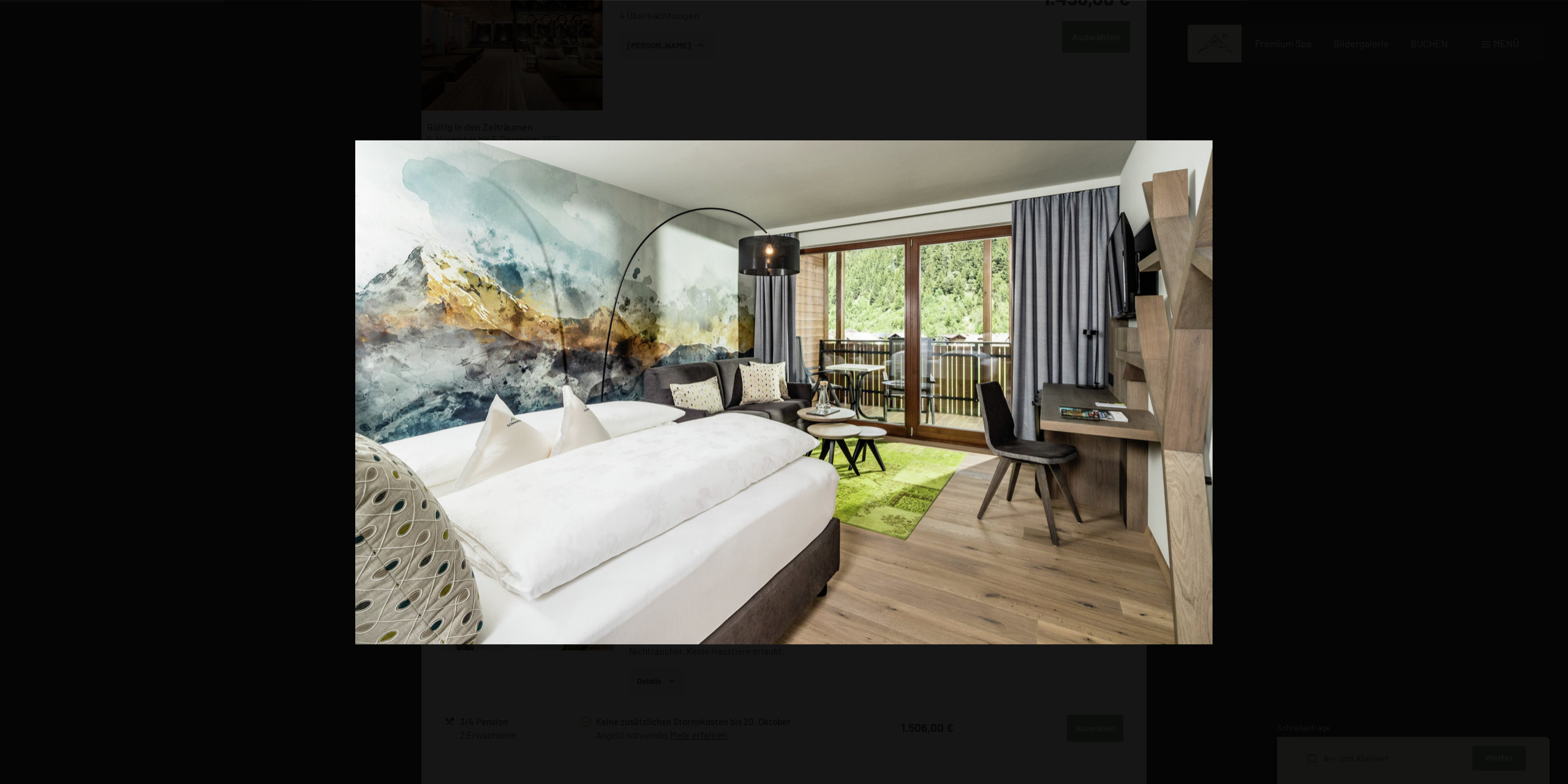
click at [1555, 392] on button "button" at bounding box center [1546, 392] width 43 height 61
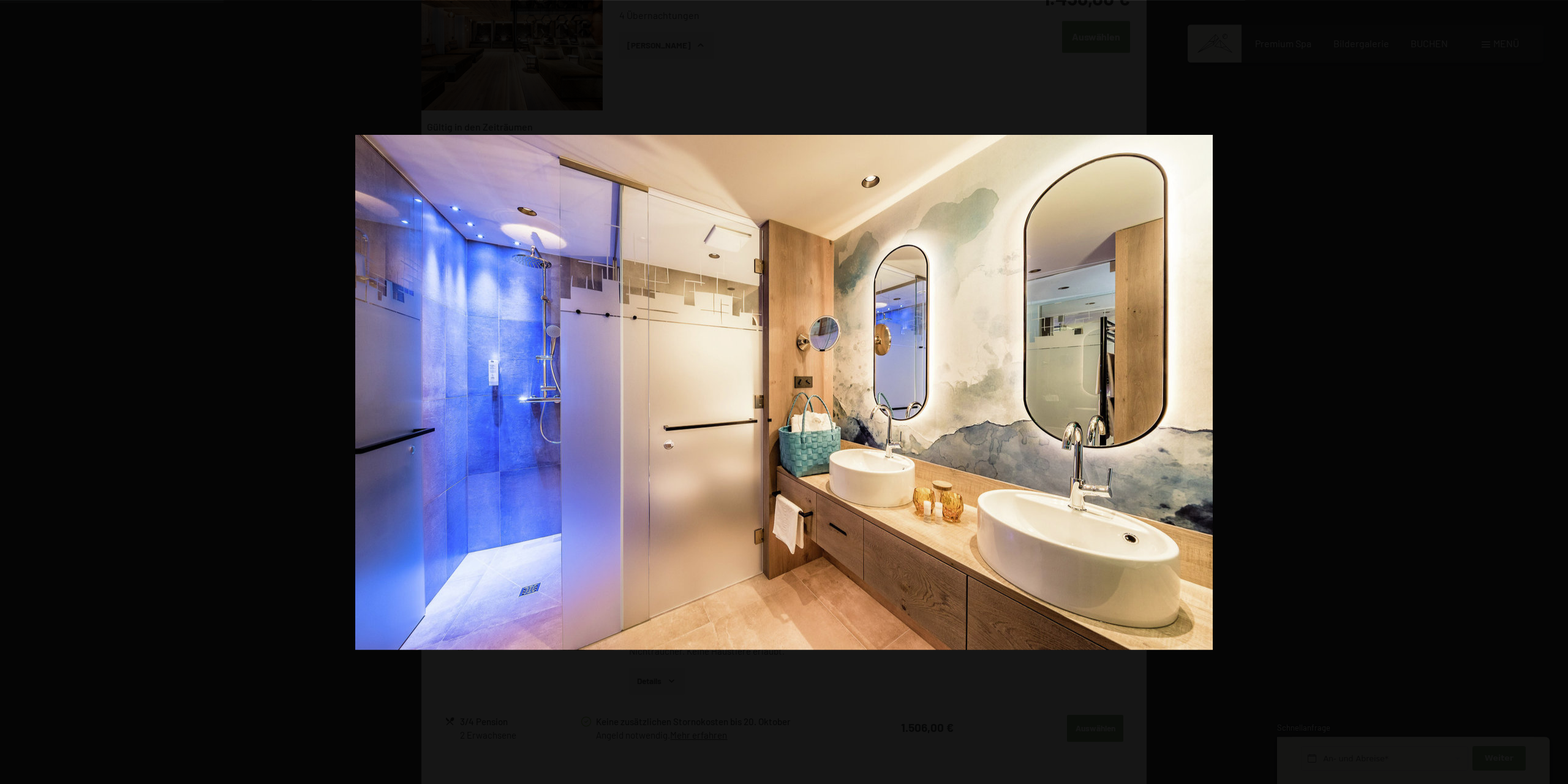
click at [1555, 392] on button "button" at bounding box center [1546, 392] width 43 height 61
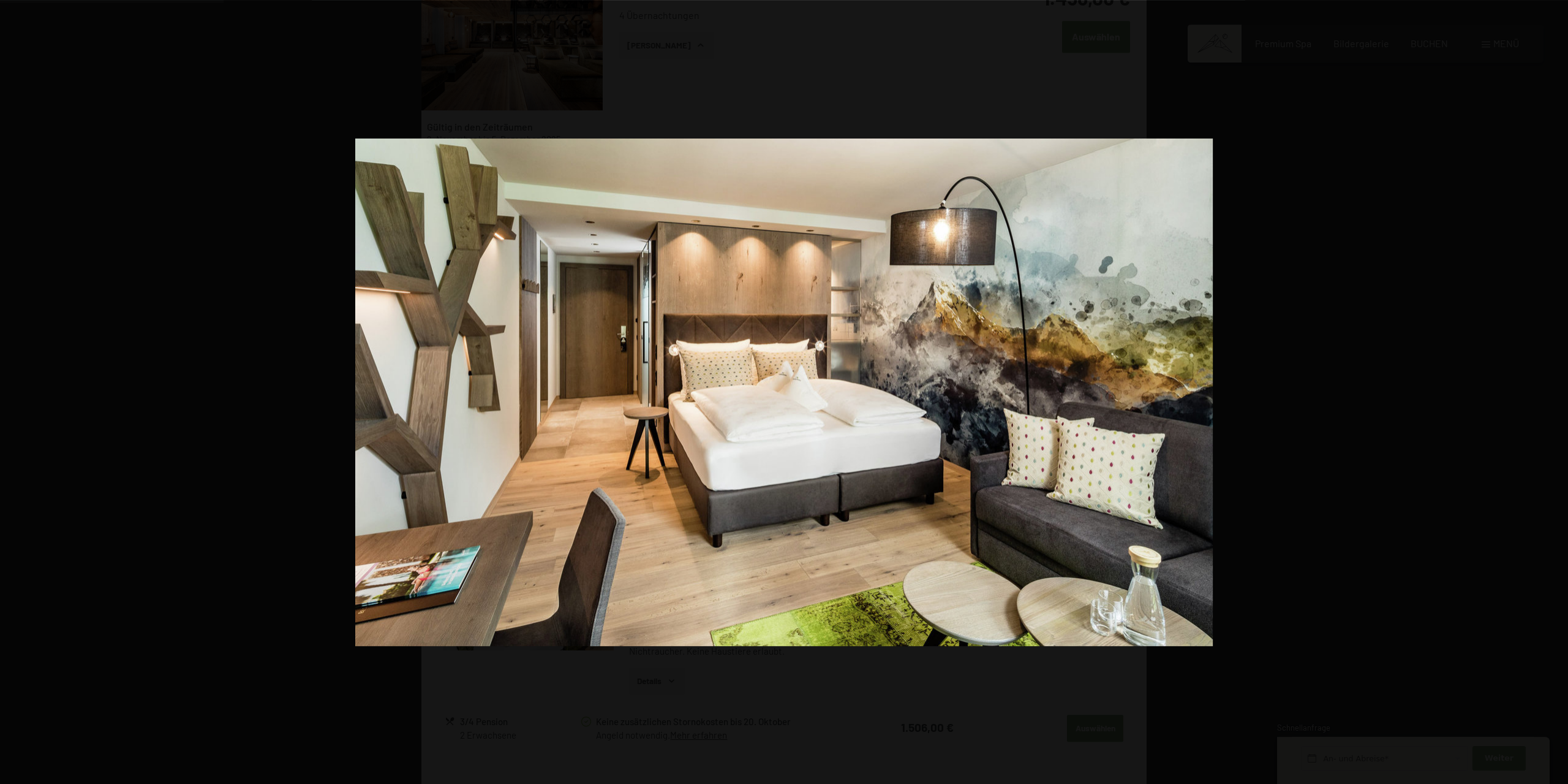
click at [1555, 392] on button "button" at bounding box center [1546, 392] width 43 height 61
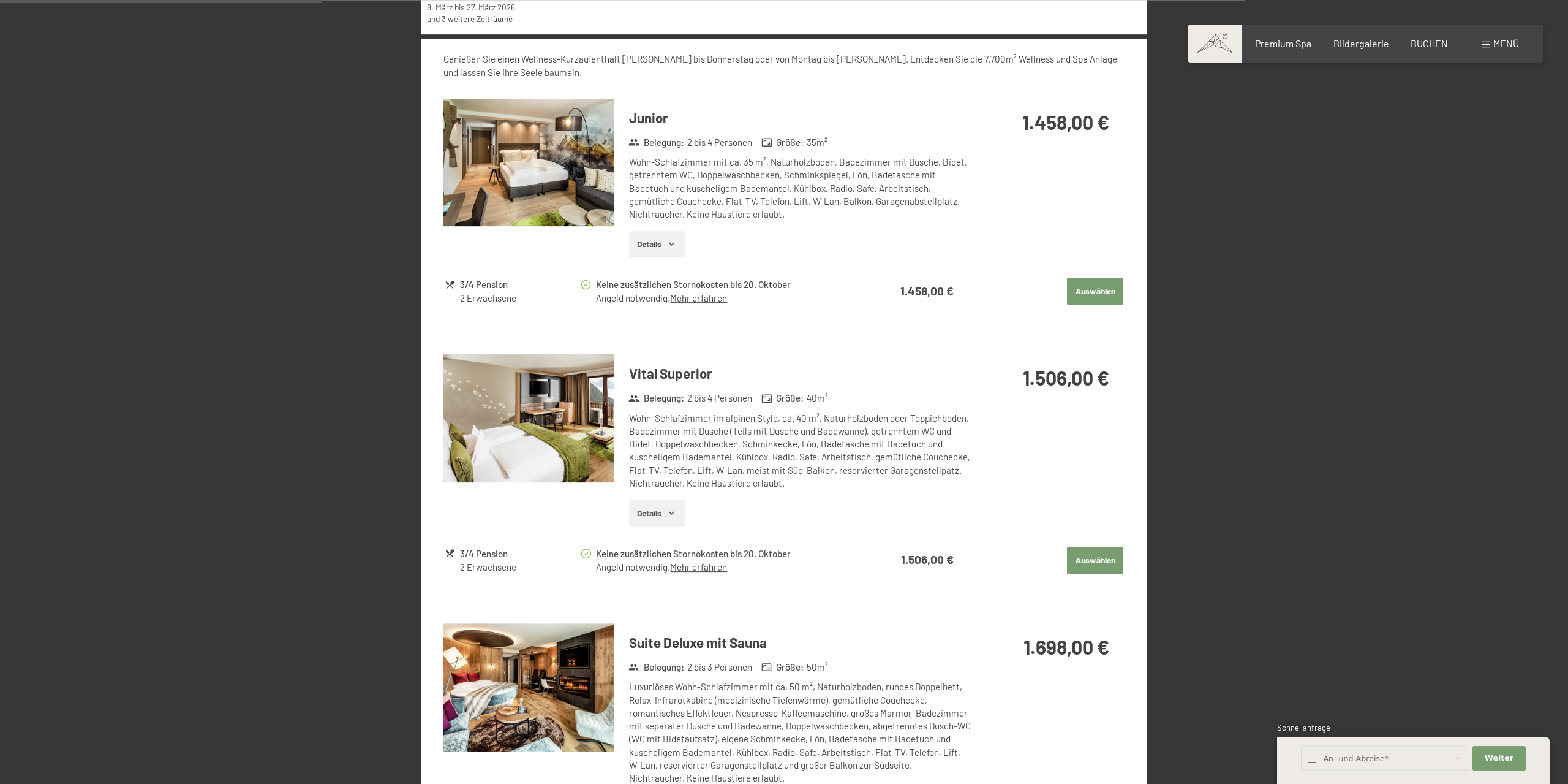
scroll to position [601, 0]
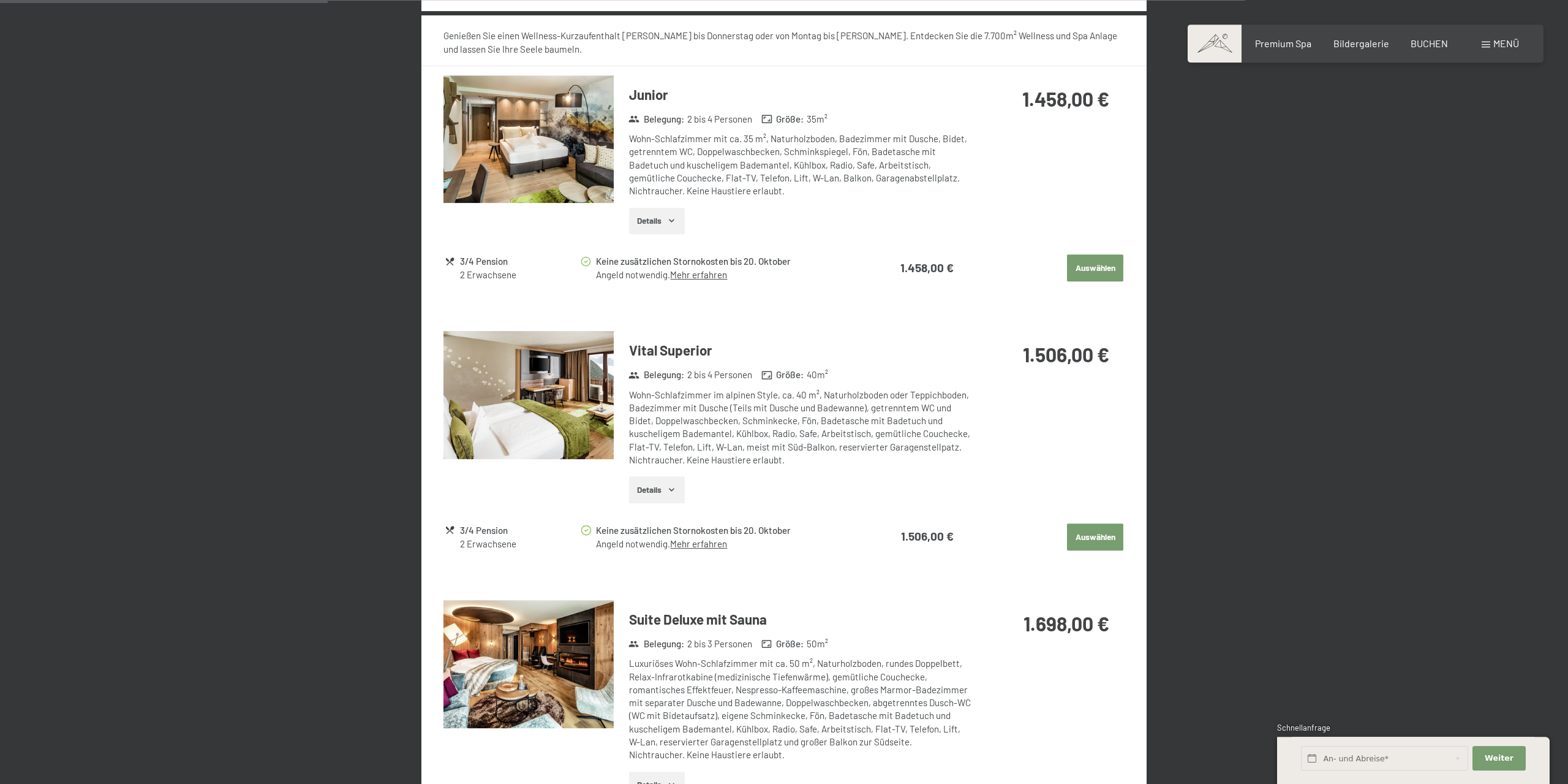
click at [591, 387] on img at bounding box center [529, 395] width 170 height 129
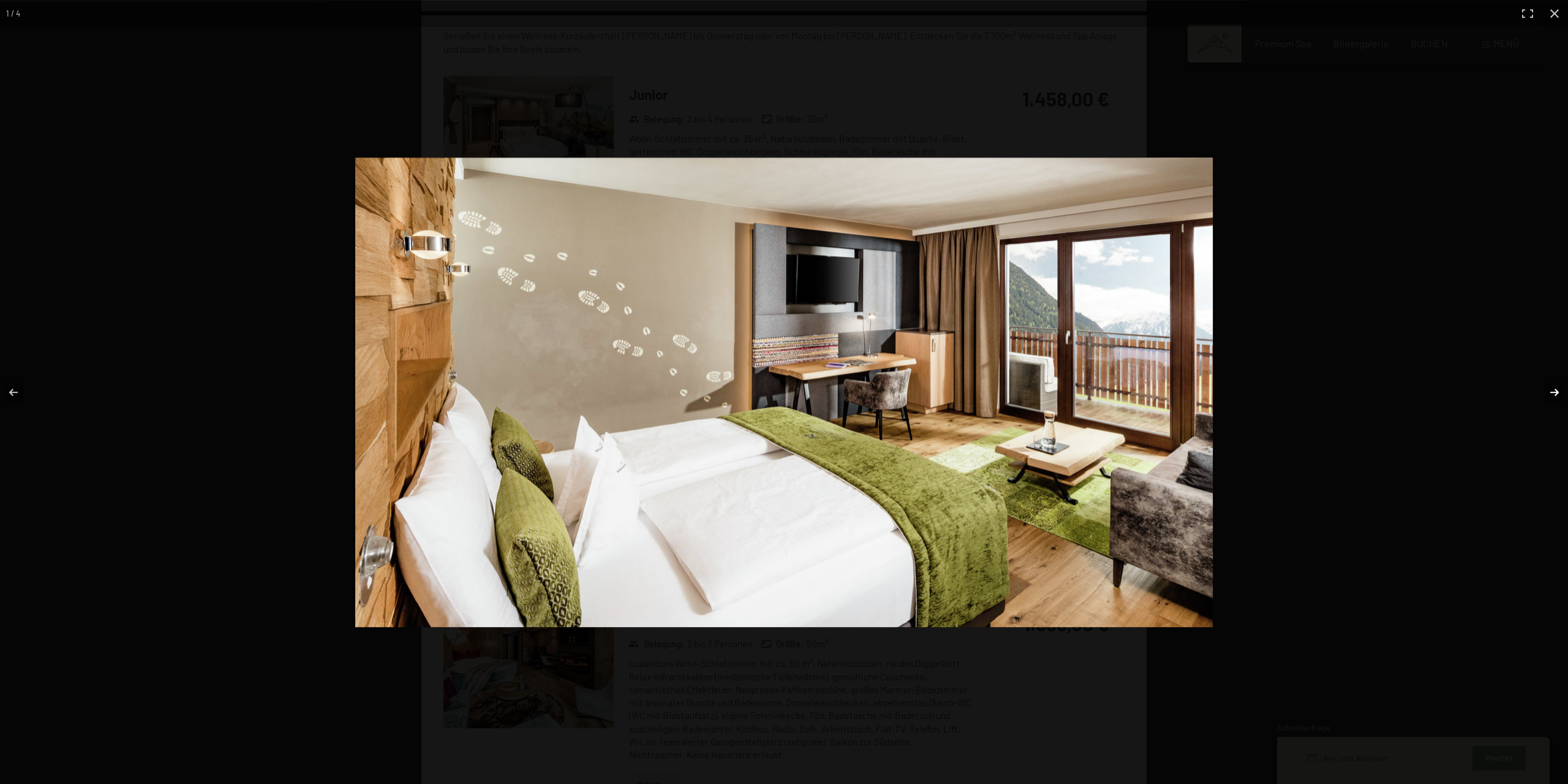
click at [1553, 392] on button "button" at bounding box center [1546, 392] width 43 height 61
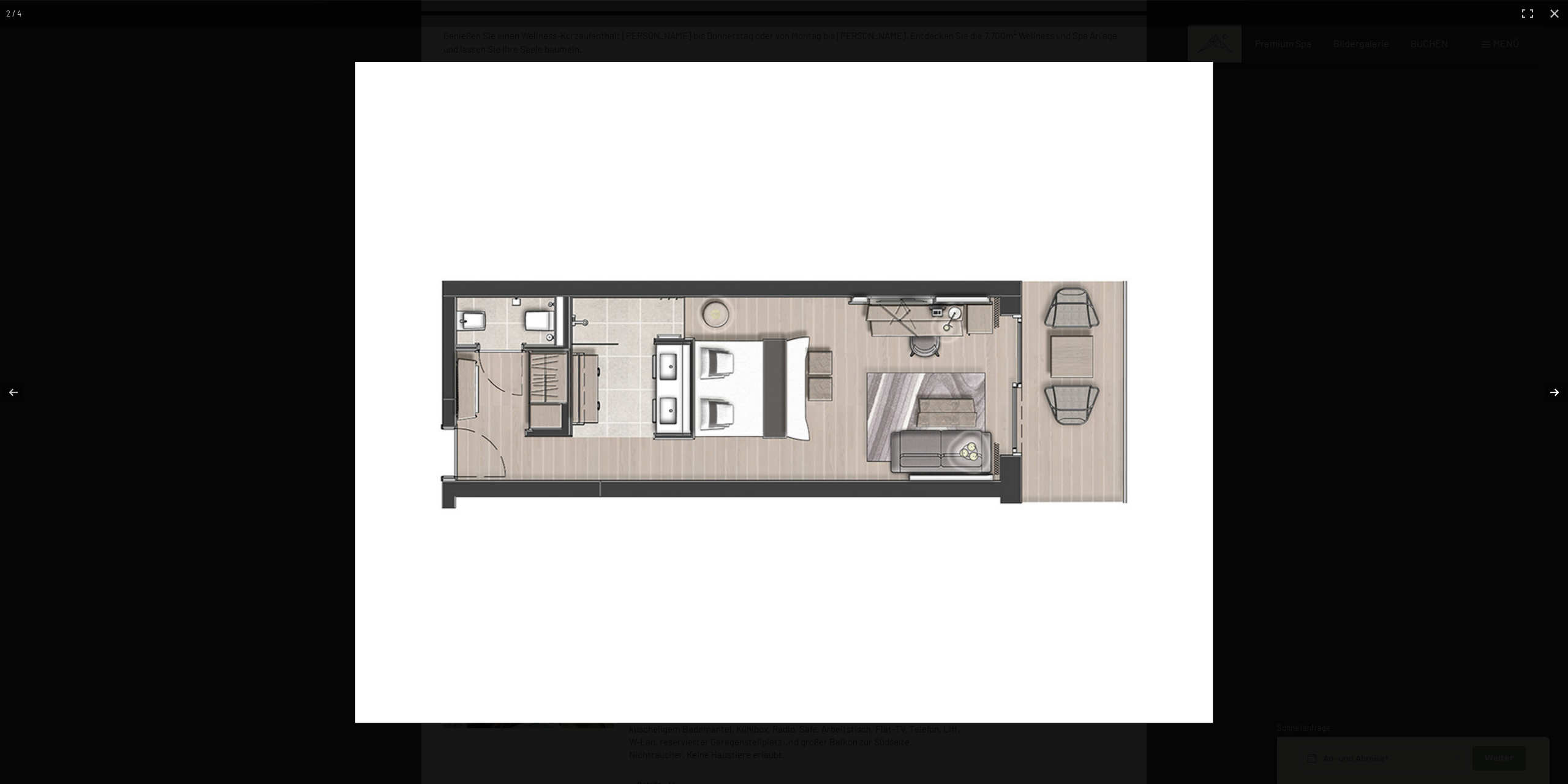
click at [1553, 392] on button "button" at bounding box center [1546, 392] width 43 height 61
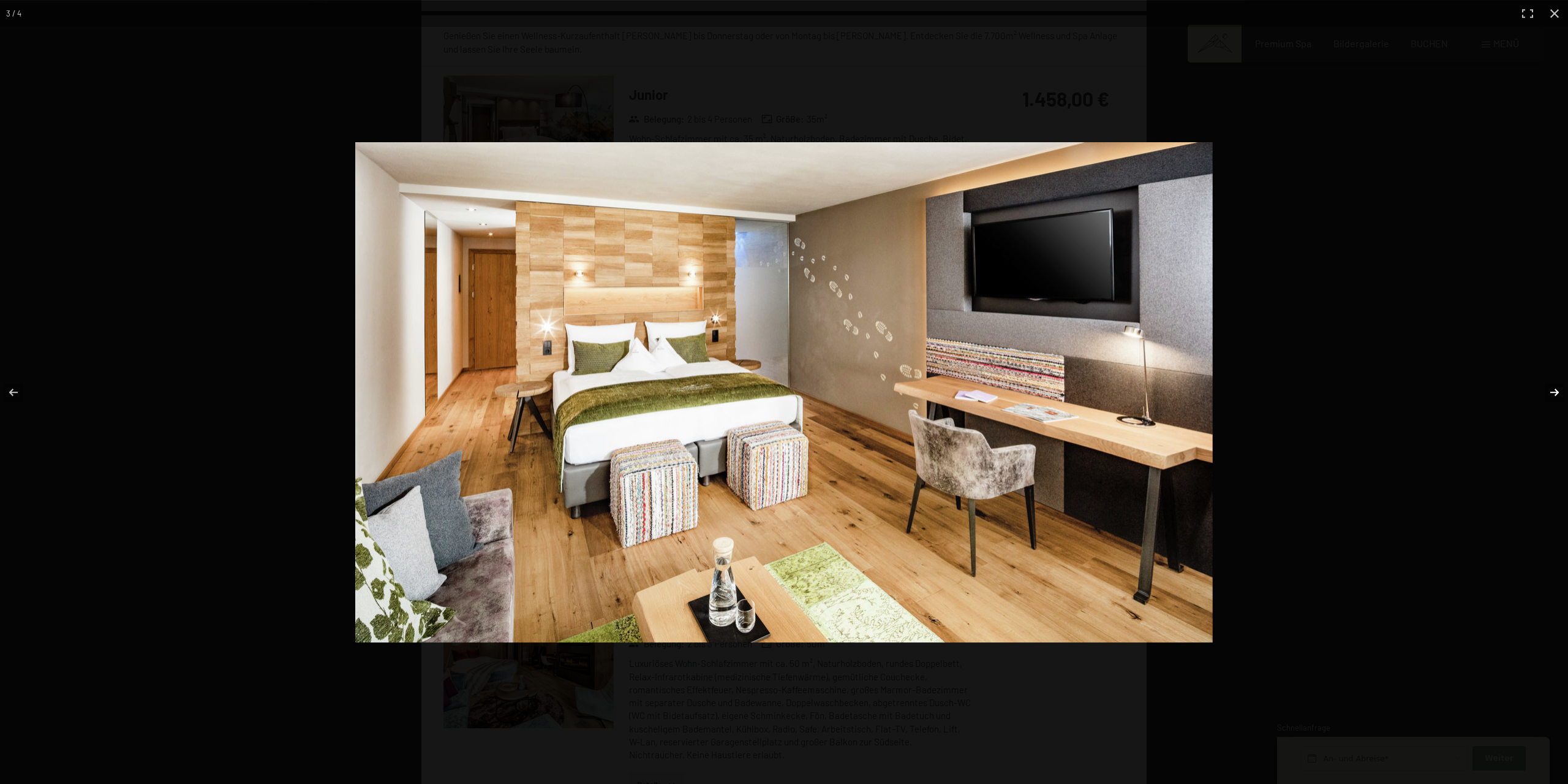
click at [1553, 392] on button "button" at bounding box center [1546, 392] width 43 height 61
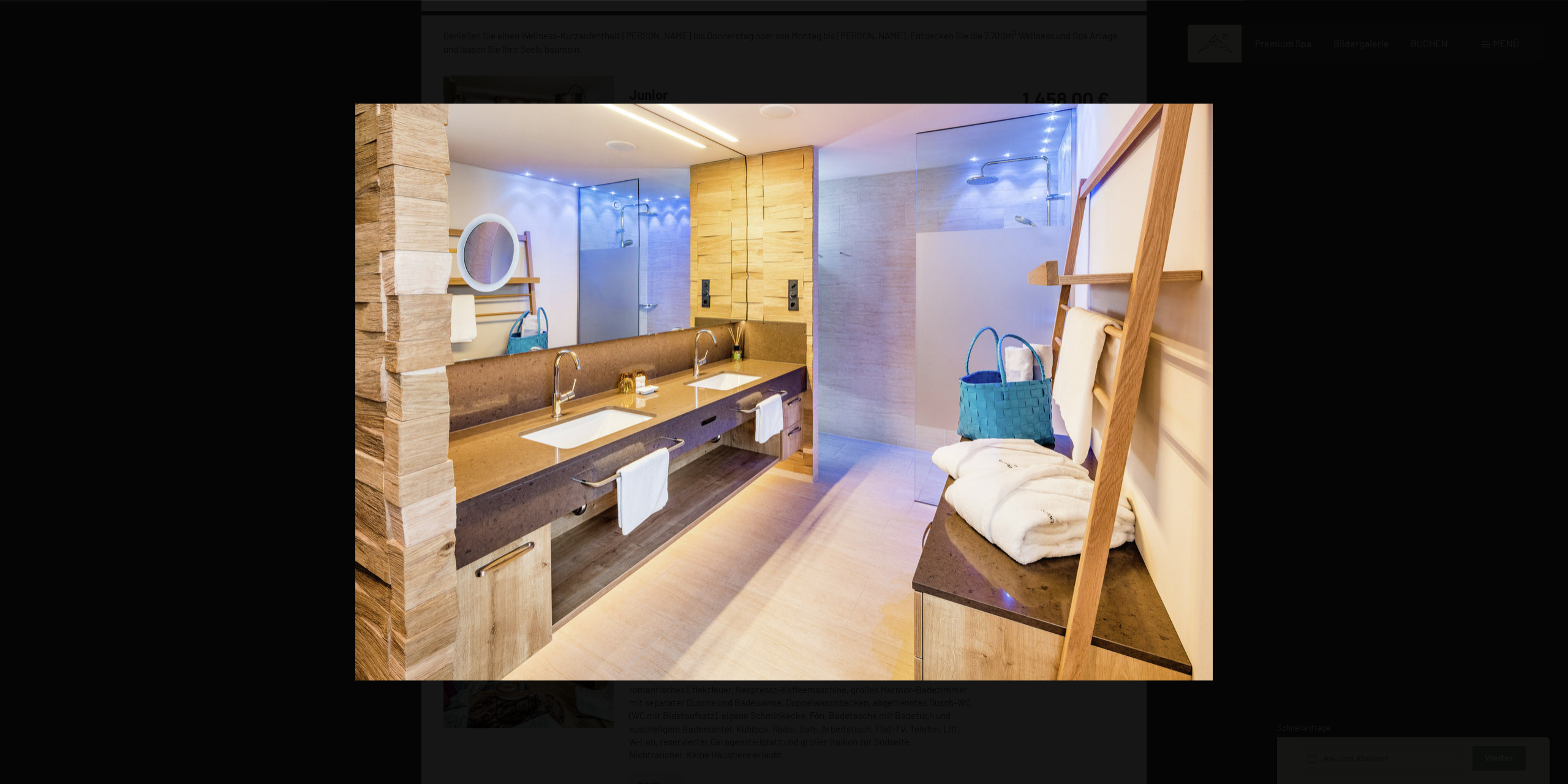
click at [1553, 392] on button "button" at bounding box center [1546, 392] width 43 height 61
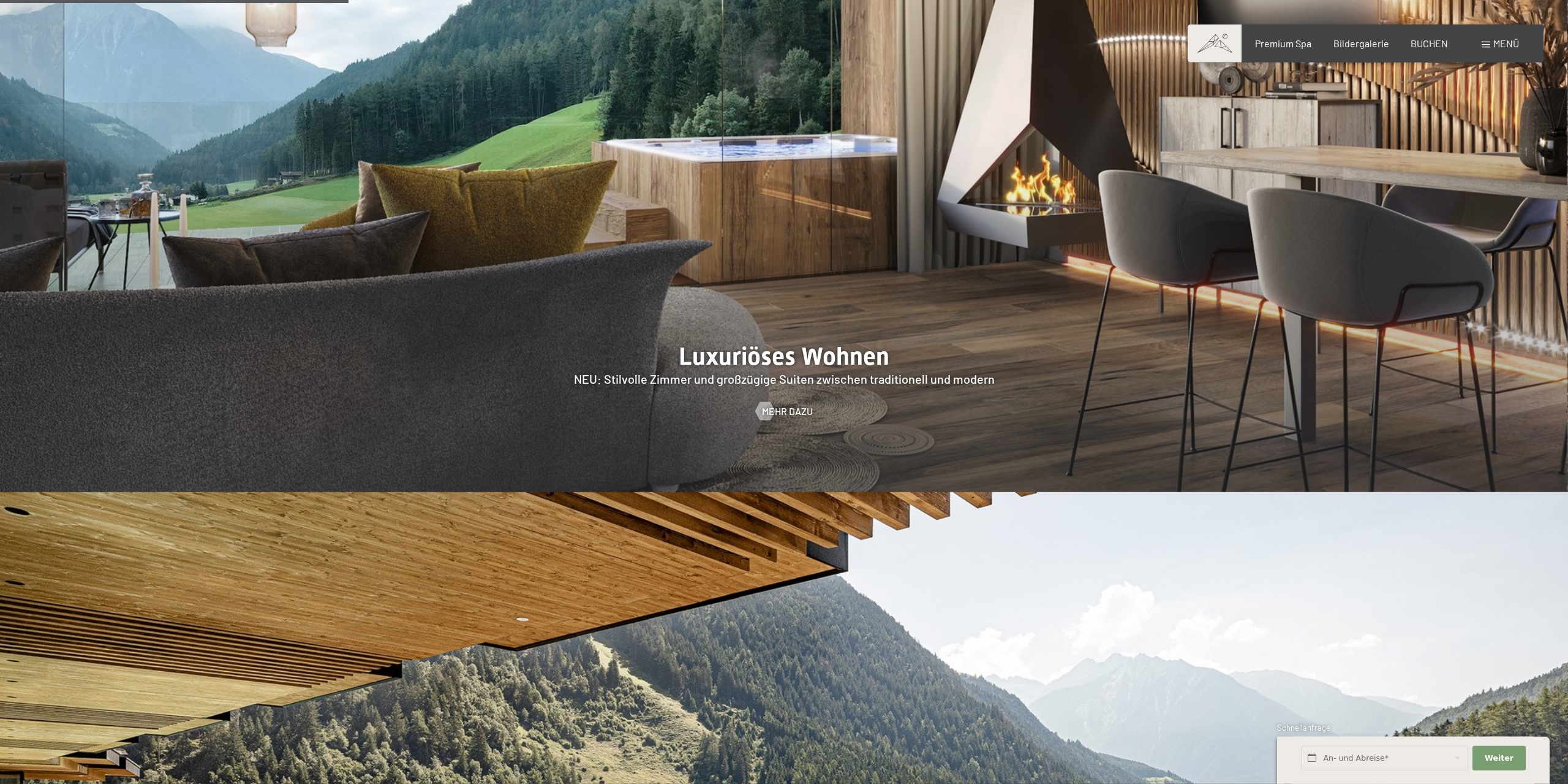
scroll to position [1721, 0]
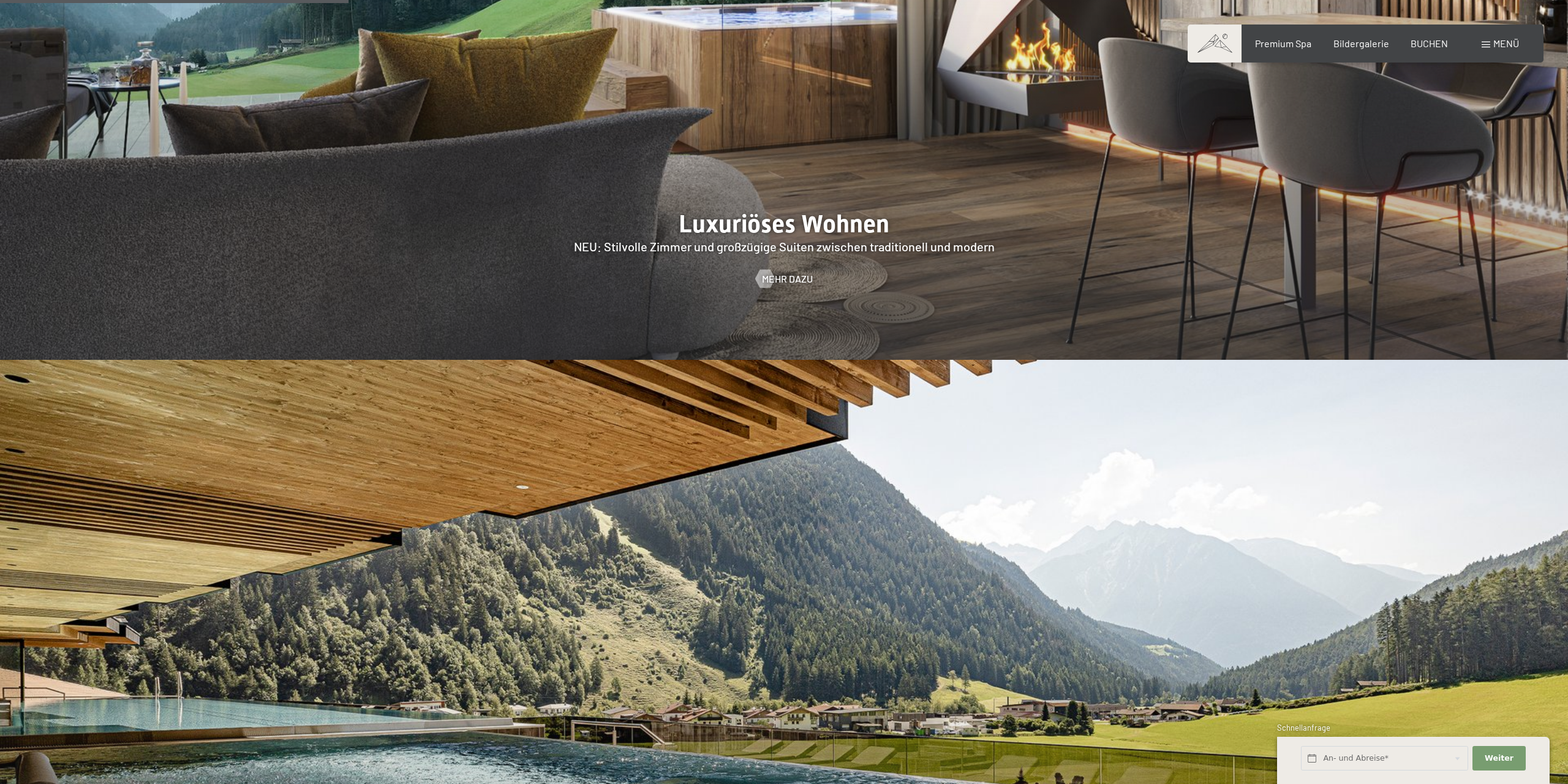
click at [1508, 47] on span "Menü" at bounding box center [1506, 43] width 26 height 12
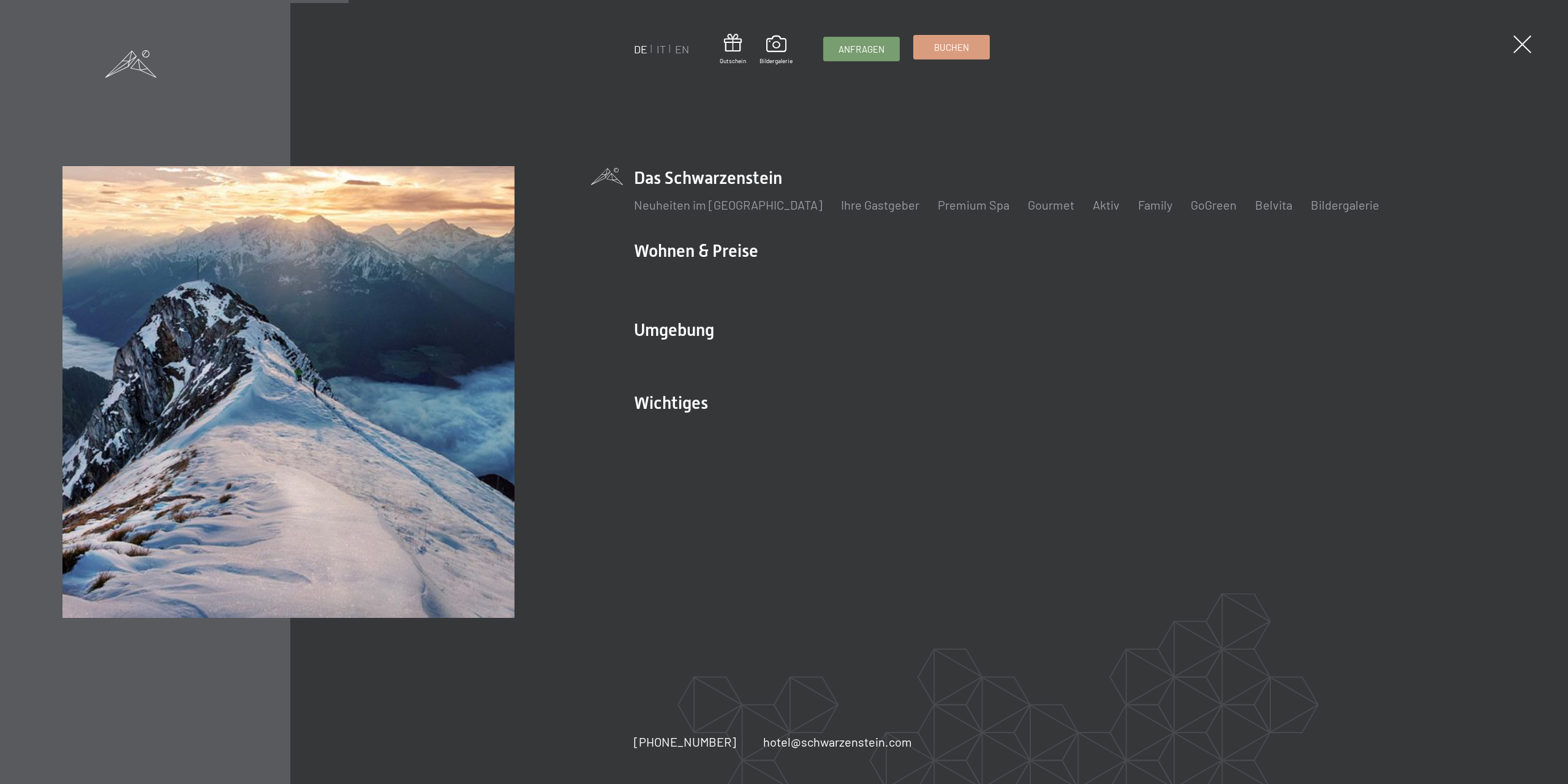
click at [934, 44] on link "Buchen" at bounding box center [952, 46] width 76 height 23
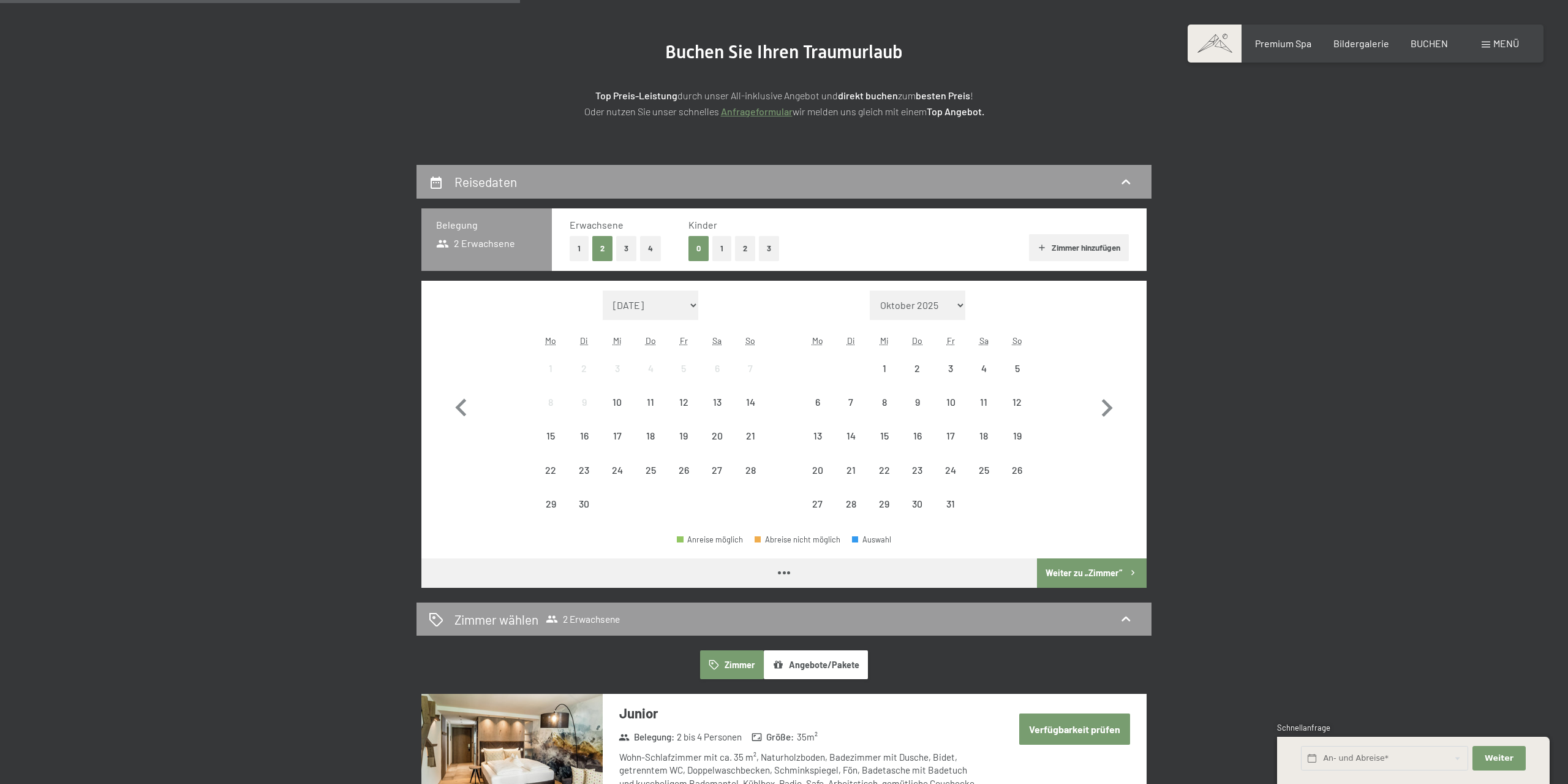
scroll to position [128, 0]
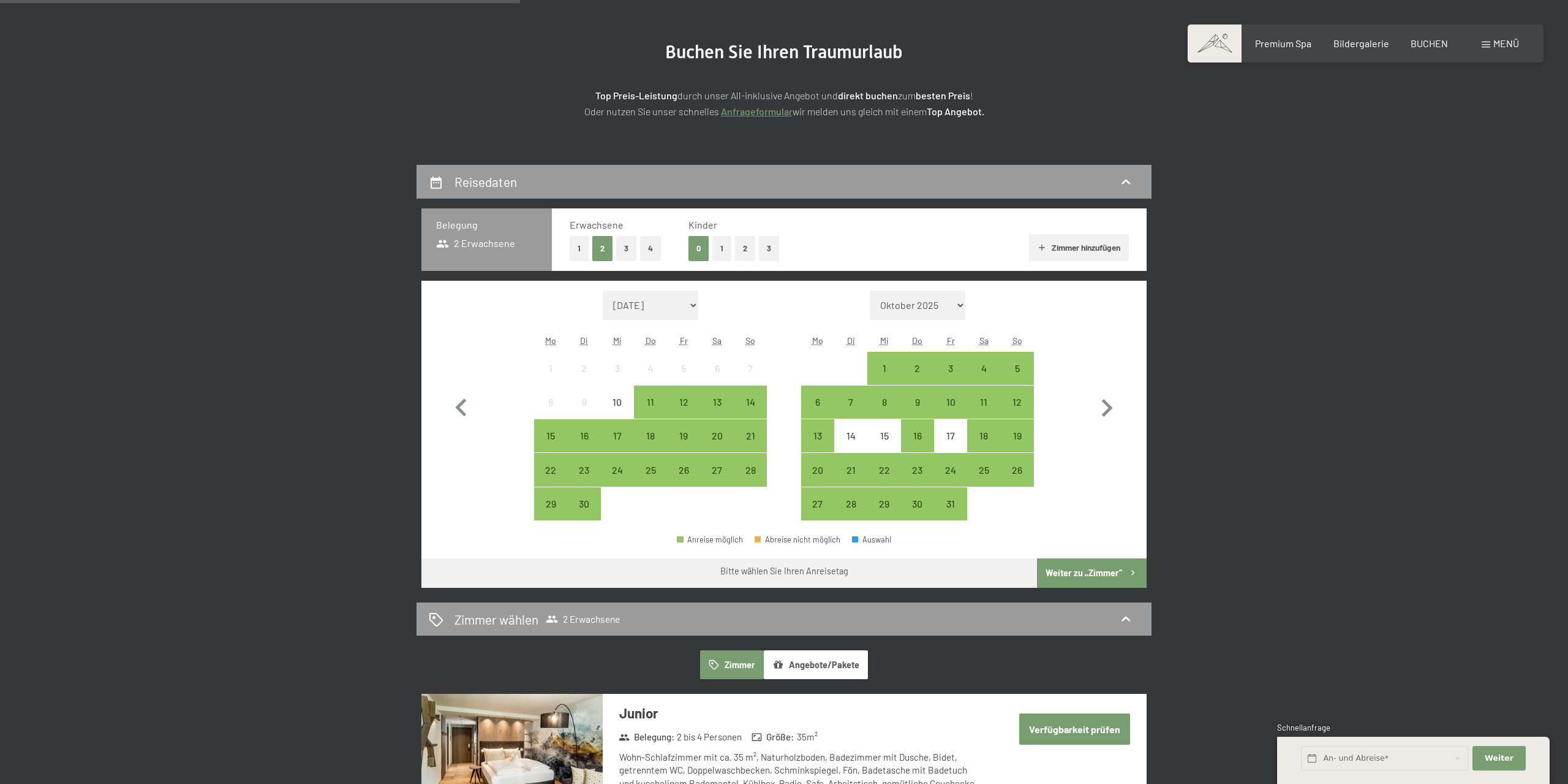
click at [1490, 43] on div "Menü" at bounding box center [1500, 43] width 37 height 14
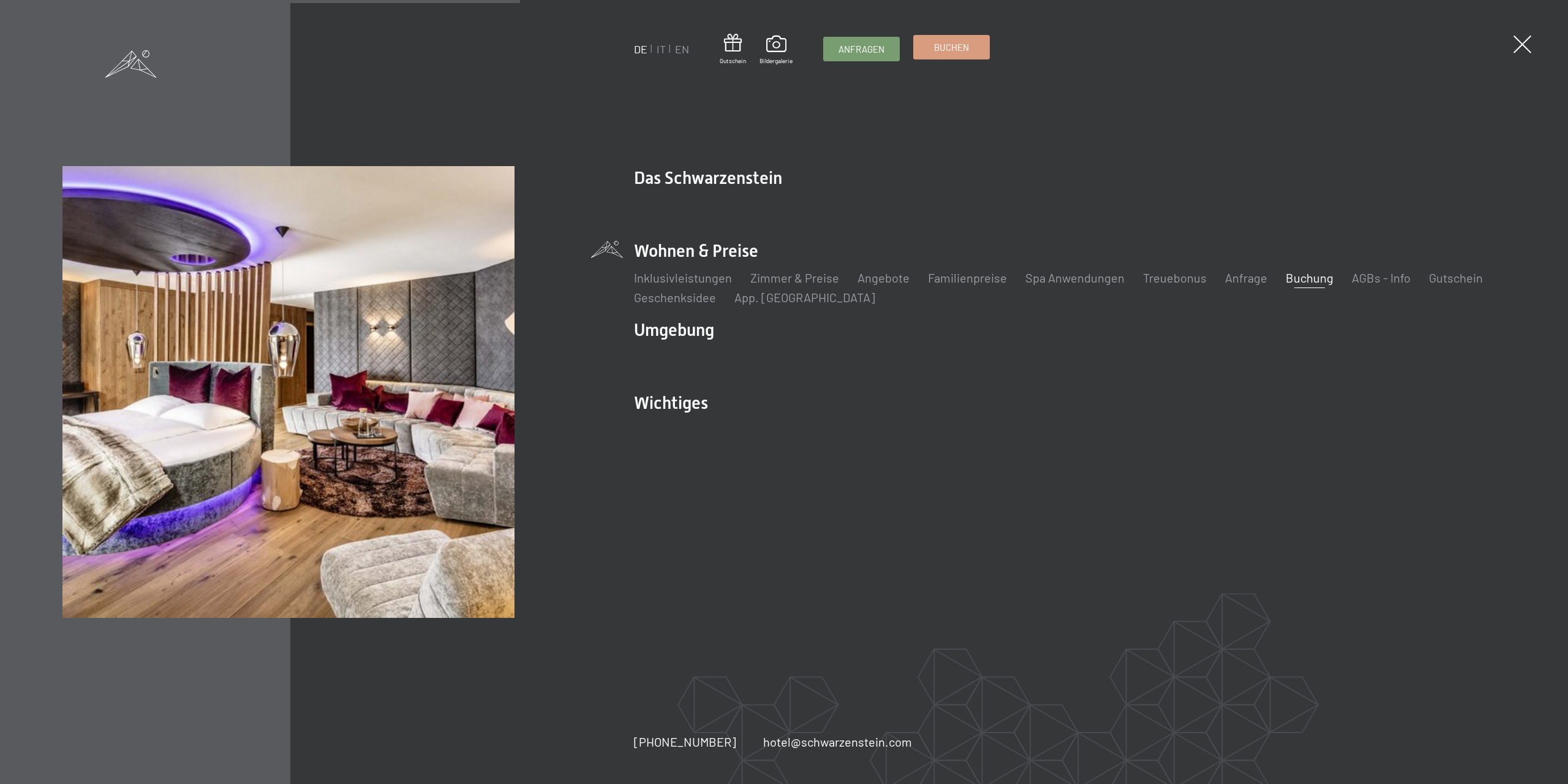
click at [960, 48] on span "Buchen" at bounding box center [952, 47] width 35 height 13
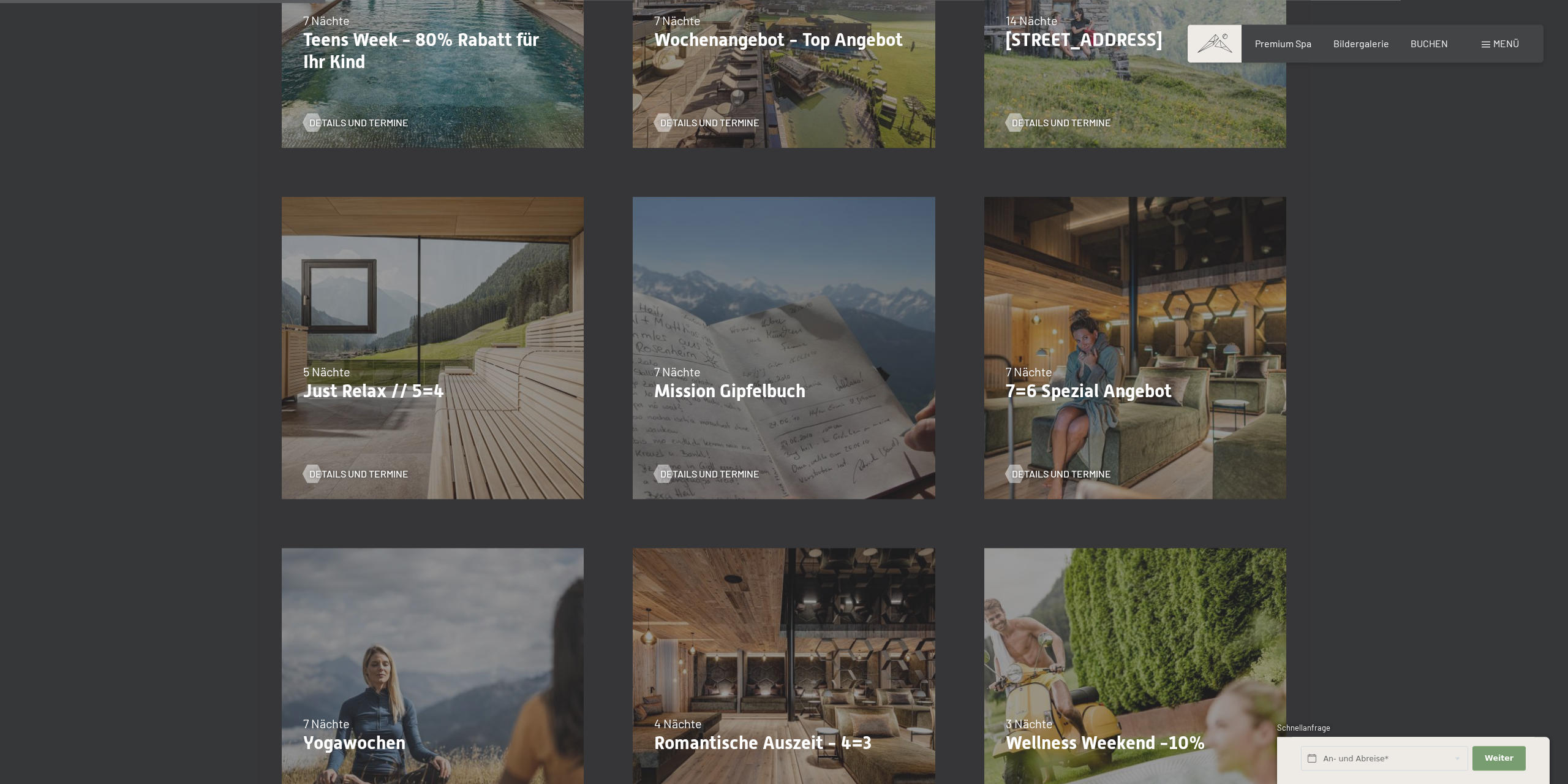
scroll to position [573, 0]
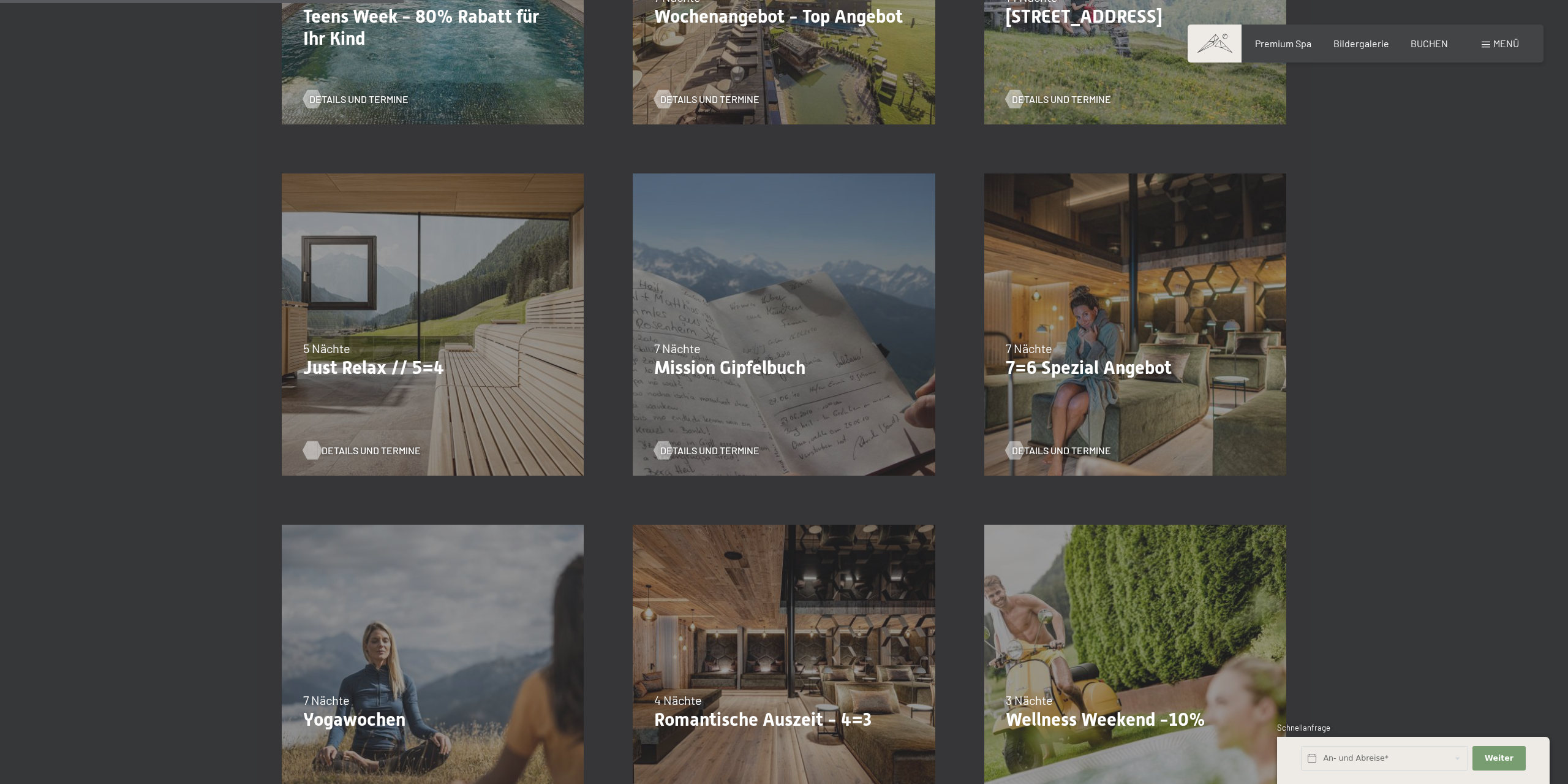
click at [381, 449] on span "Details und Termine" at bounding box center [371, 450] width 99 height 14
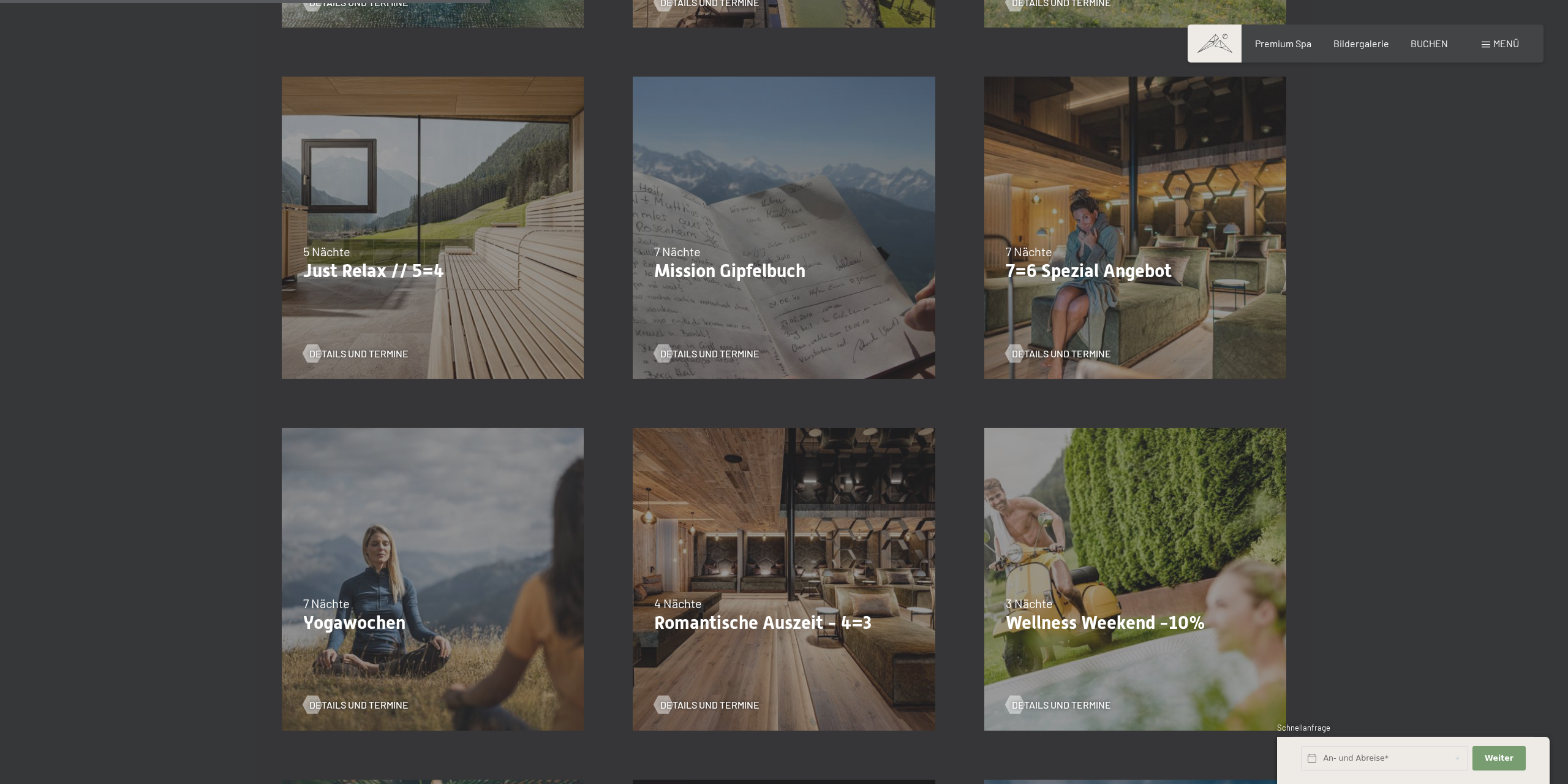
scroll to position [701, 0]
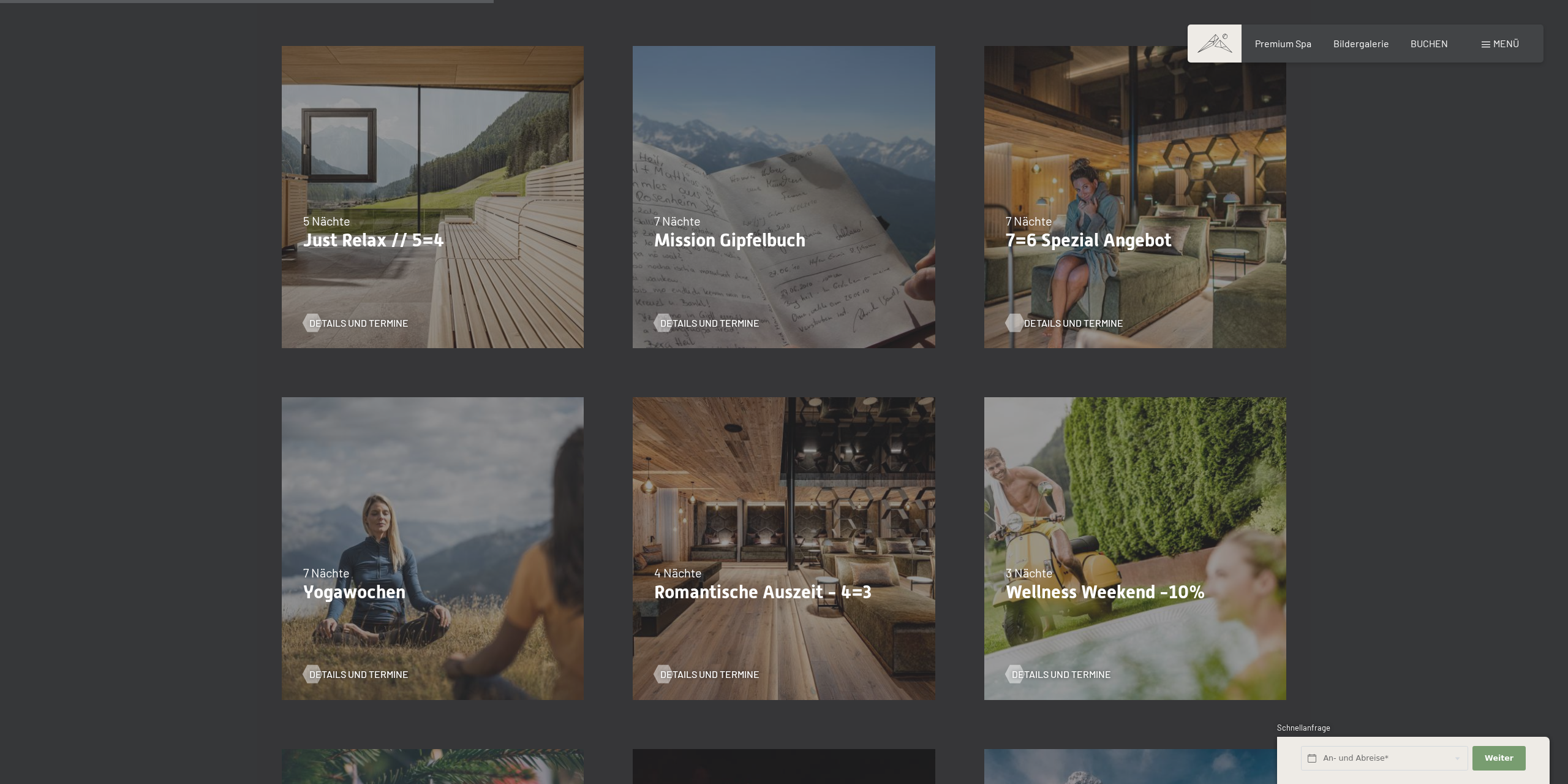
click at [1073, 323] on span "Details und Termine" at bounding box center [1073, 323] width 99 height 14
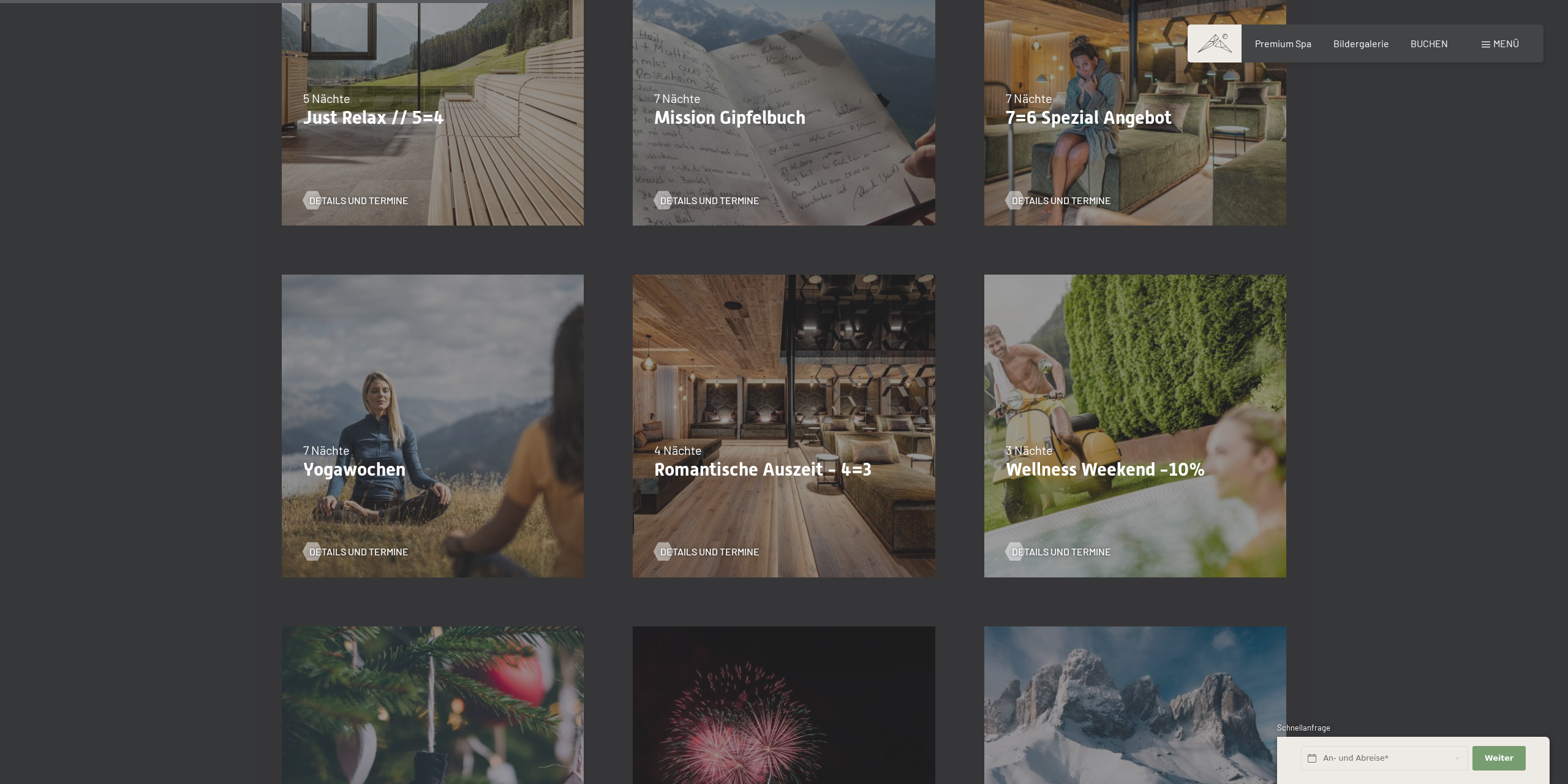
scroll to position [828, 0]
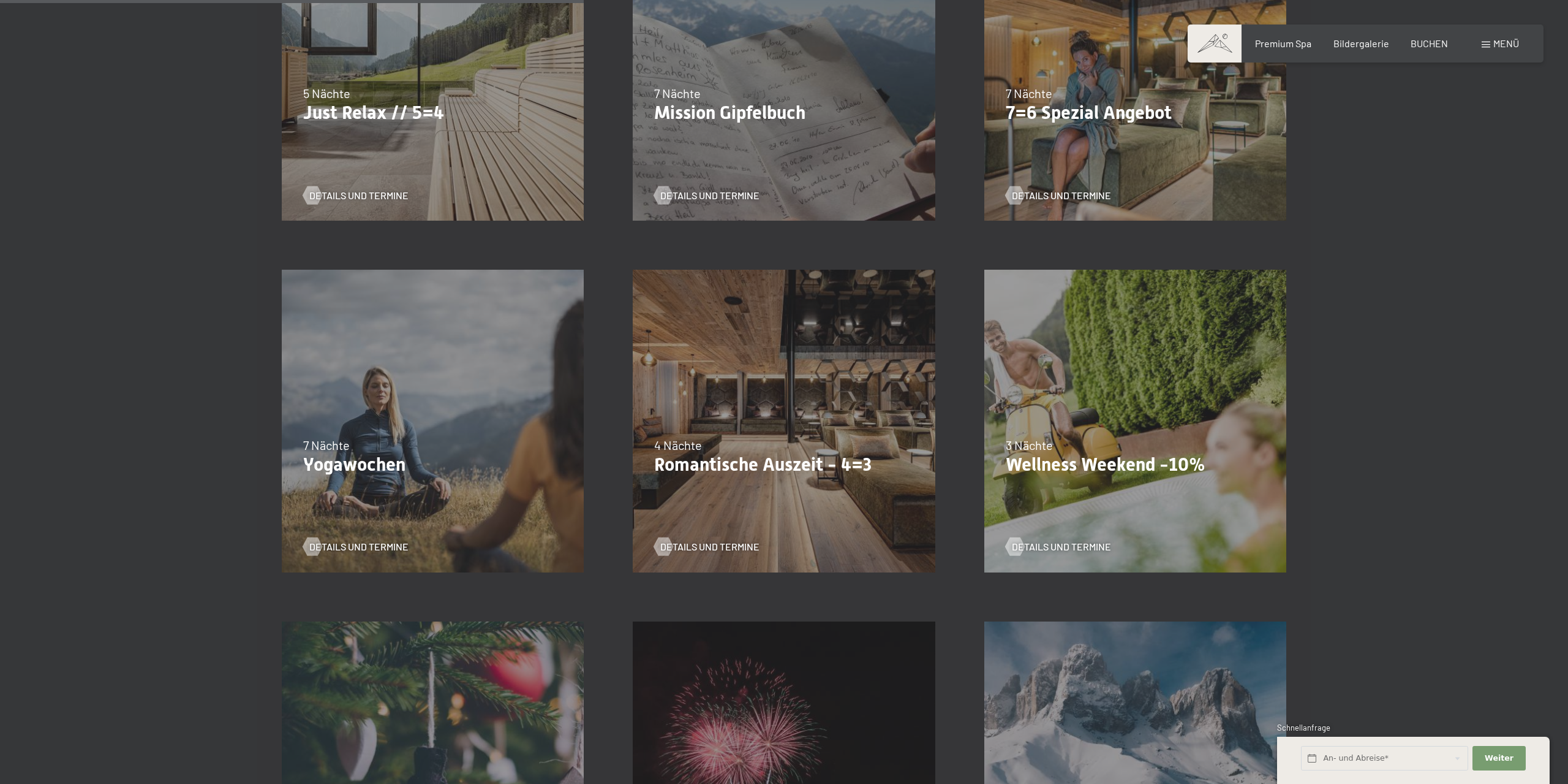
click at [1136, 500] on div "13.11.–01.12.2025 11.12.–22.12.2025 15.01.–26.01.2026 12.03.–23.03.2026 3 Nächt…" at bounding box center [1136, 421] width 351 height 351
click at [1067, 545] on span "Details und Termine" at bounding box center [1073, 546] width 99 height 14
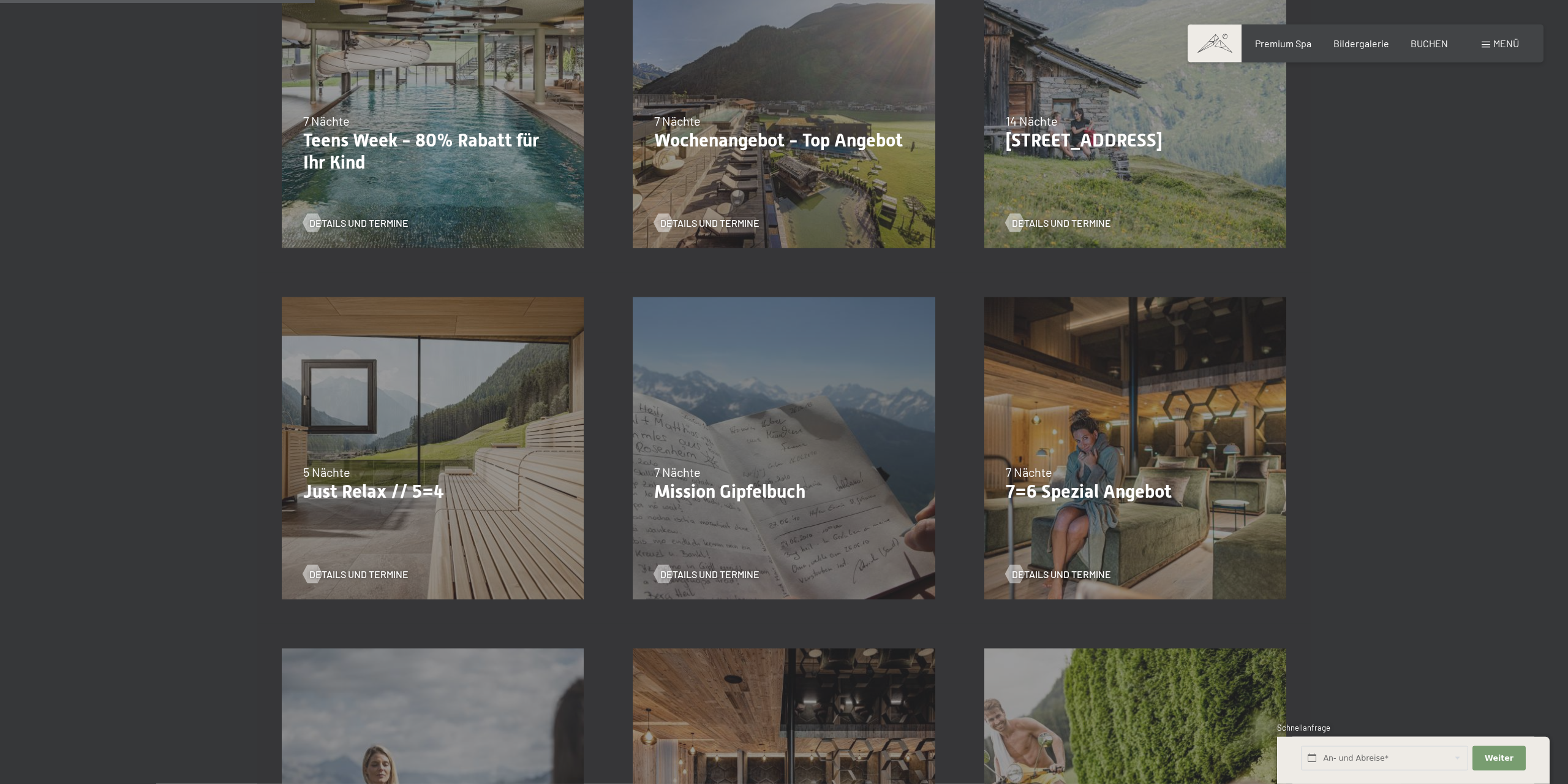
scroll to position [446, 0]
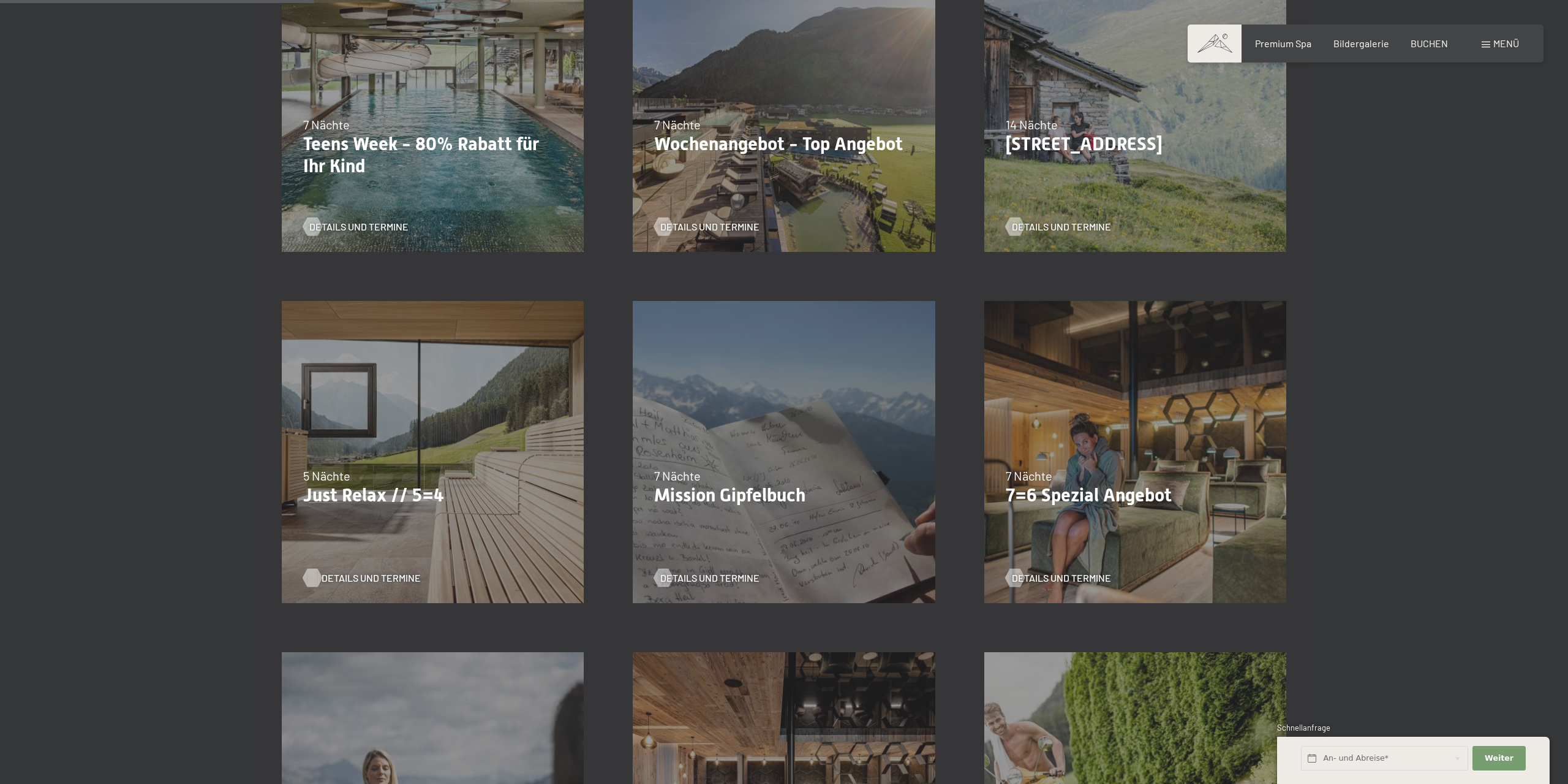
click at [367, 575] on span "Details und Termine" at bounding box center [371, 578] width 99 height 14
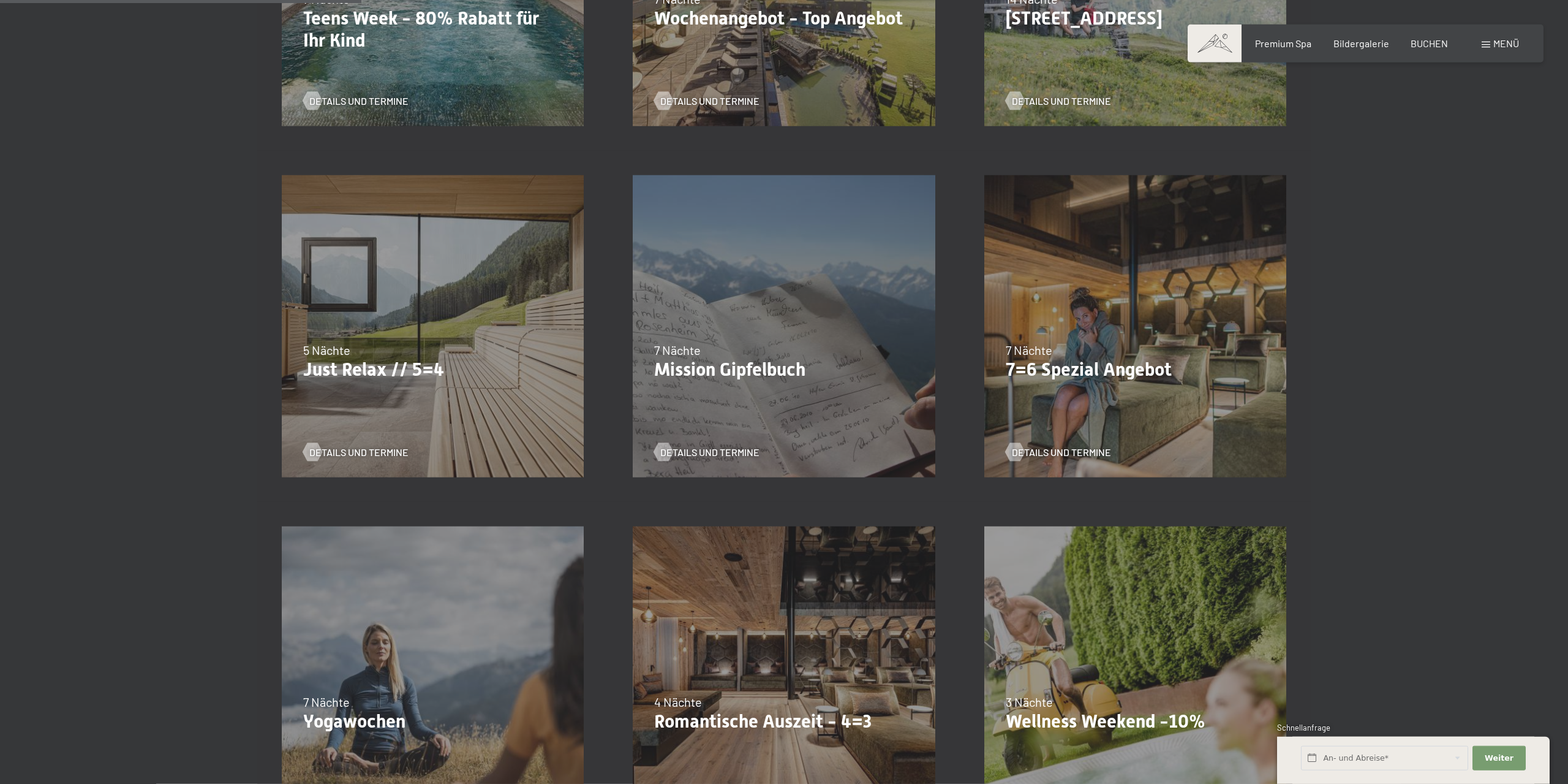
scroll to position [573, 0]
click at [1113, 599] on div "13.11.–01.12.2025 11.12.–22.12.2025 15.01.–26.01.2026 12.03.–23.03.2026 3 Nächt…" at bounding box center [1136, 676] width 351 height 351
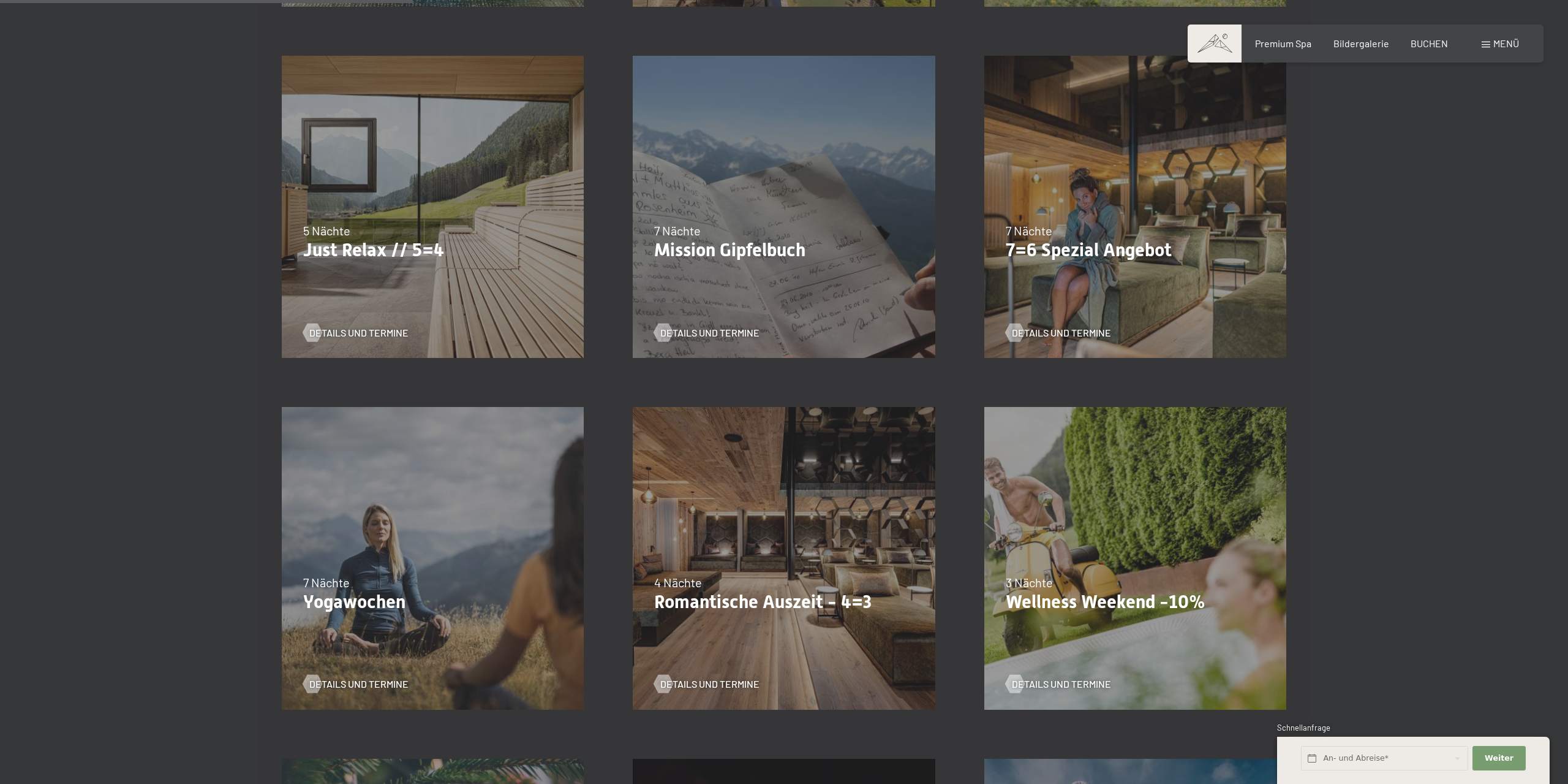
scroll to position [828, 0]
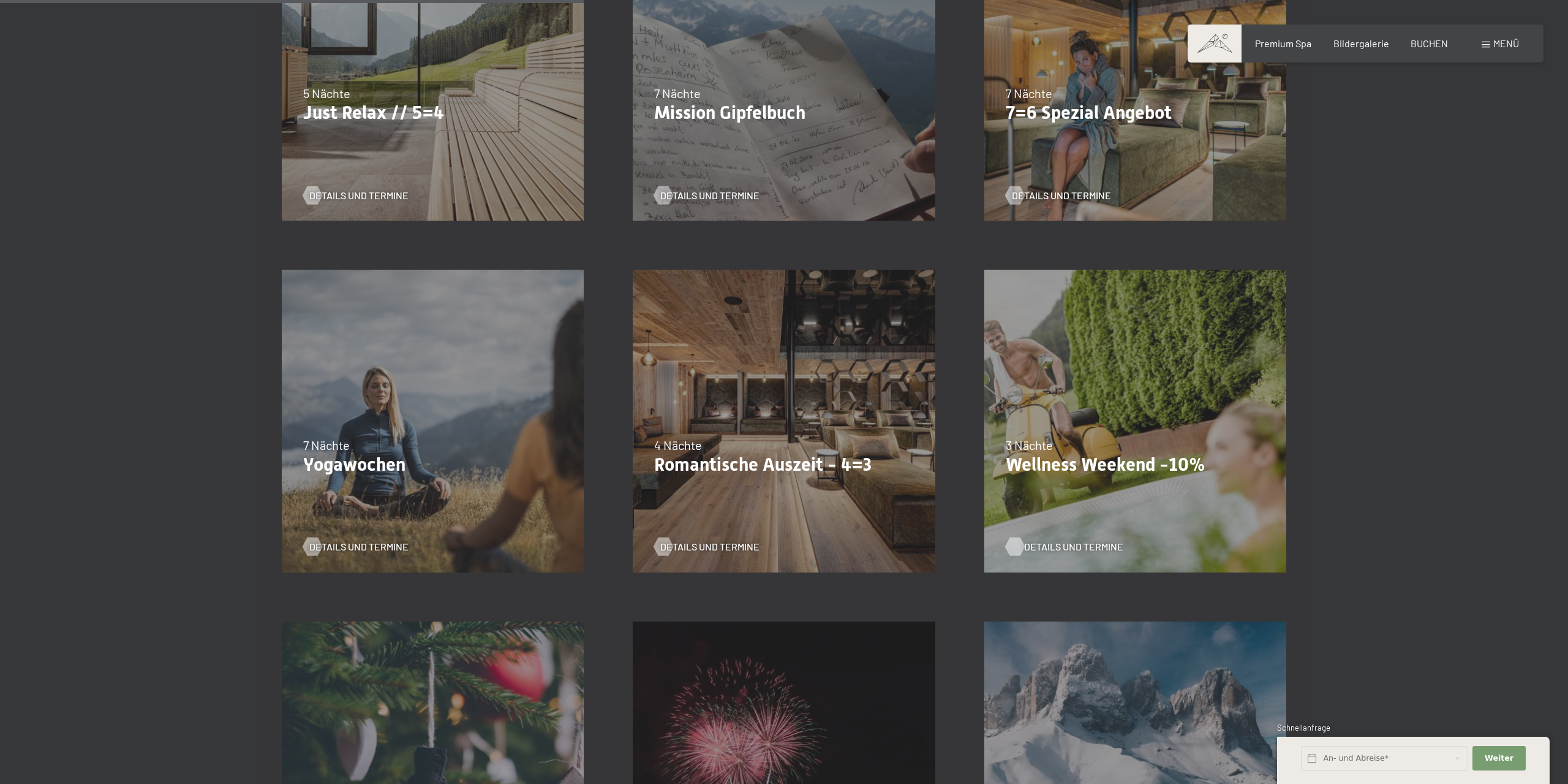
click at [1056, 545] on span "Details und Termine" at bounding box center [1073, 546] width 99 height 14
